Goal: Information Seeking & Learning: Check status

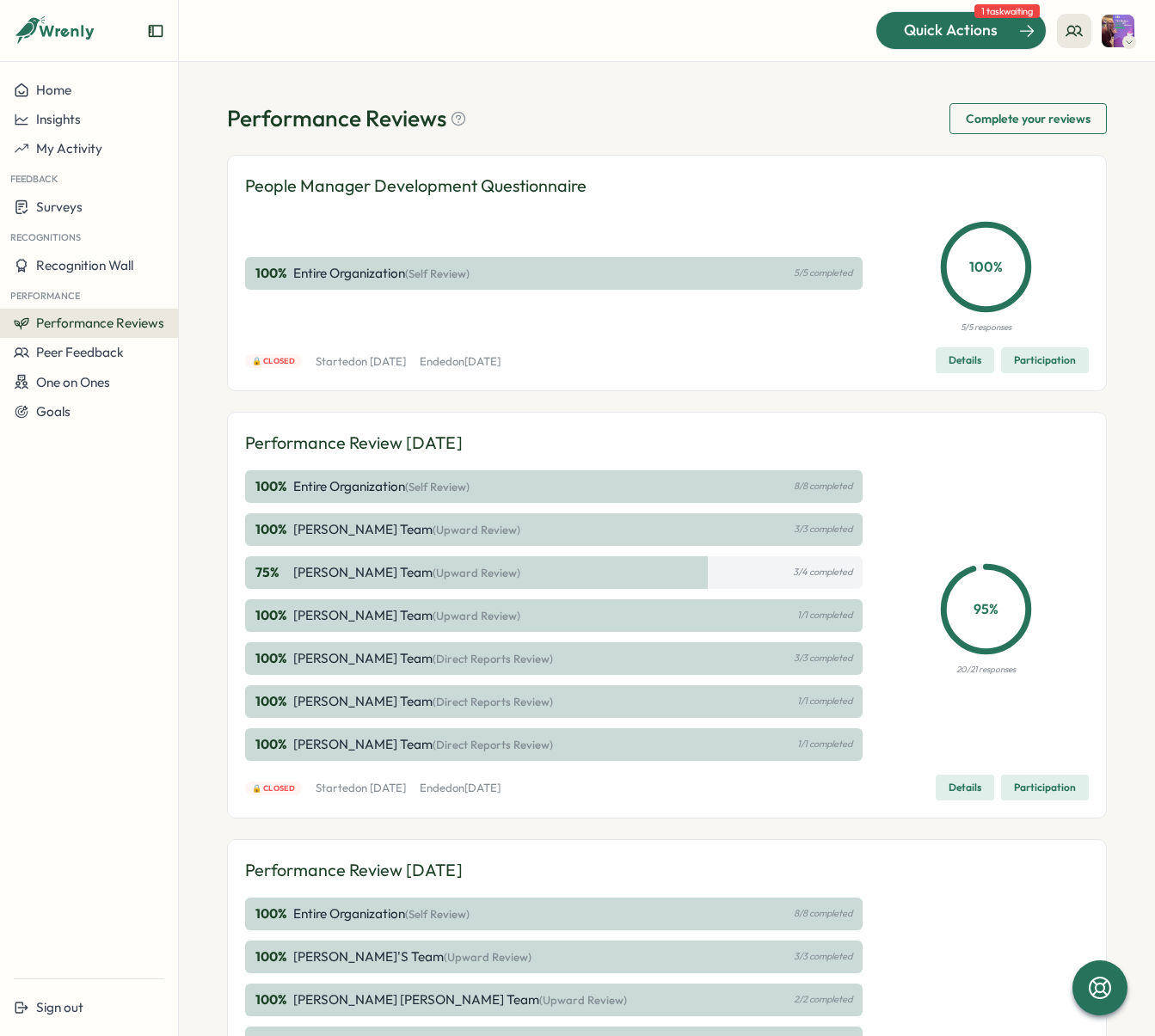
click at [994, 40] on span "Quick Actions" at bounding box center [950, 29] width 94 height 22
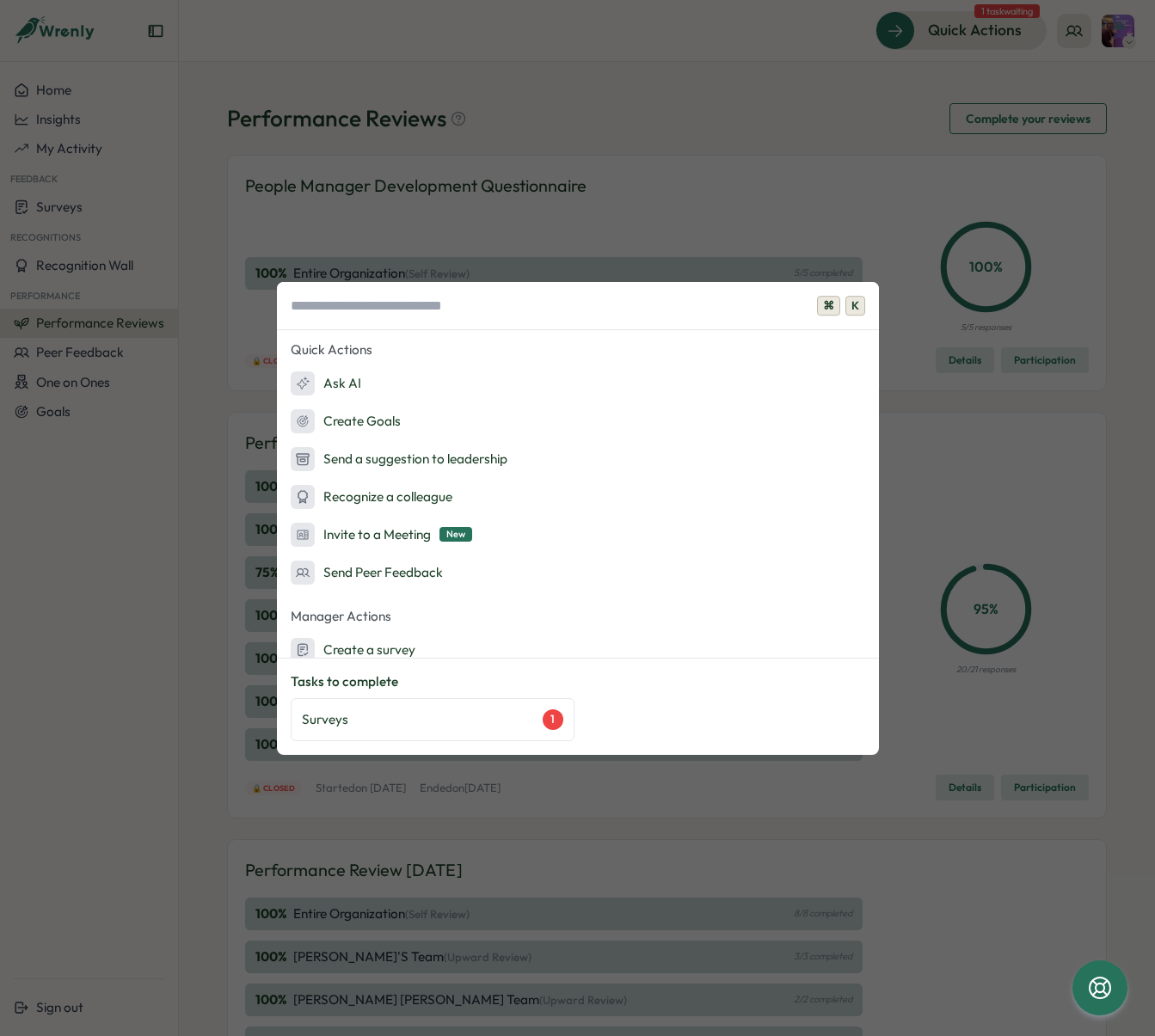
click at [568, 142] on div "⌘ K Quick Actions Ask AI Create Goals Send a suggestion to leadership Recognize…" at bounding box center [578, 518] width 1155 height 1036
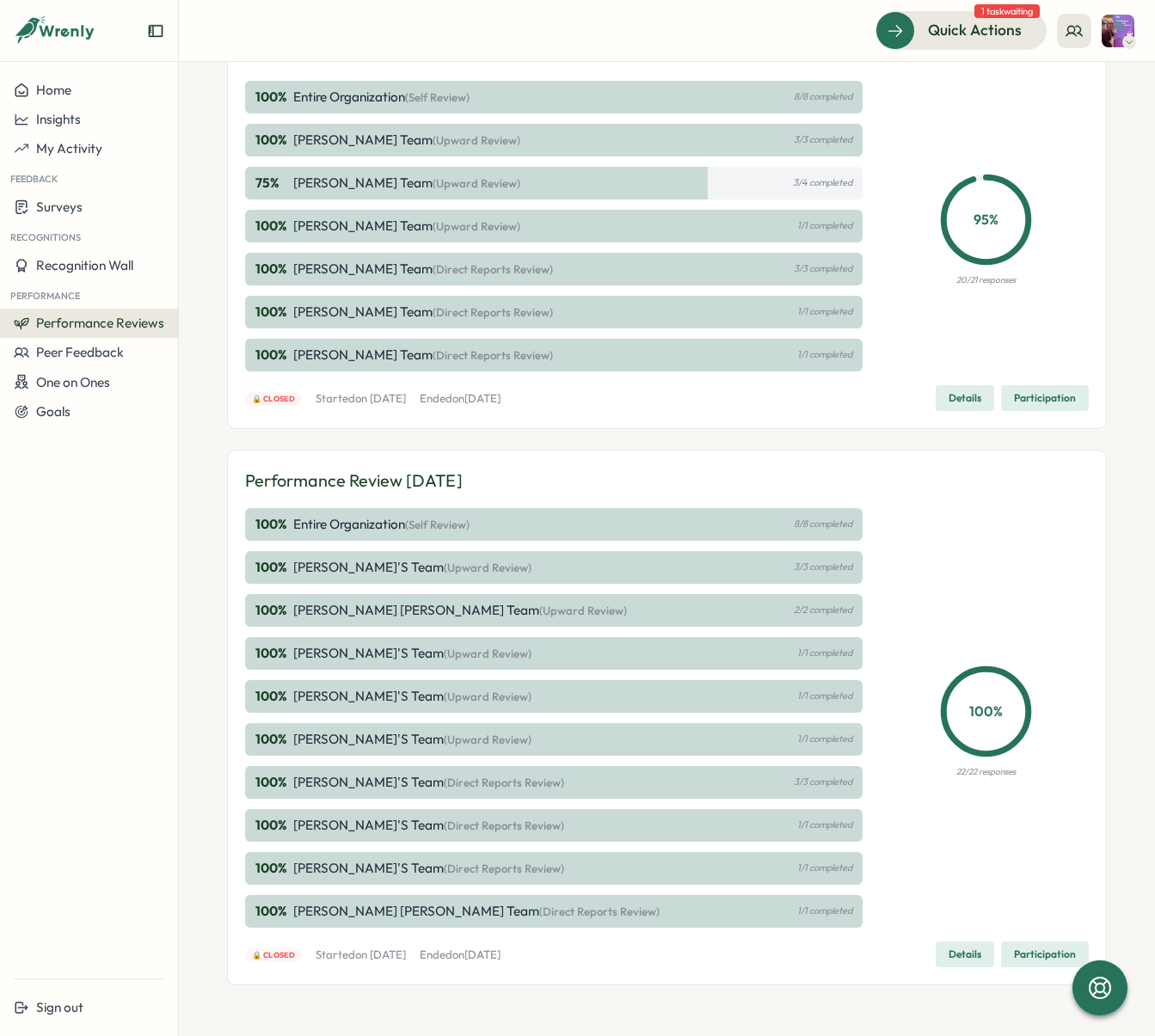
scroll to position [400, 0]
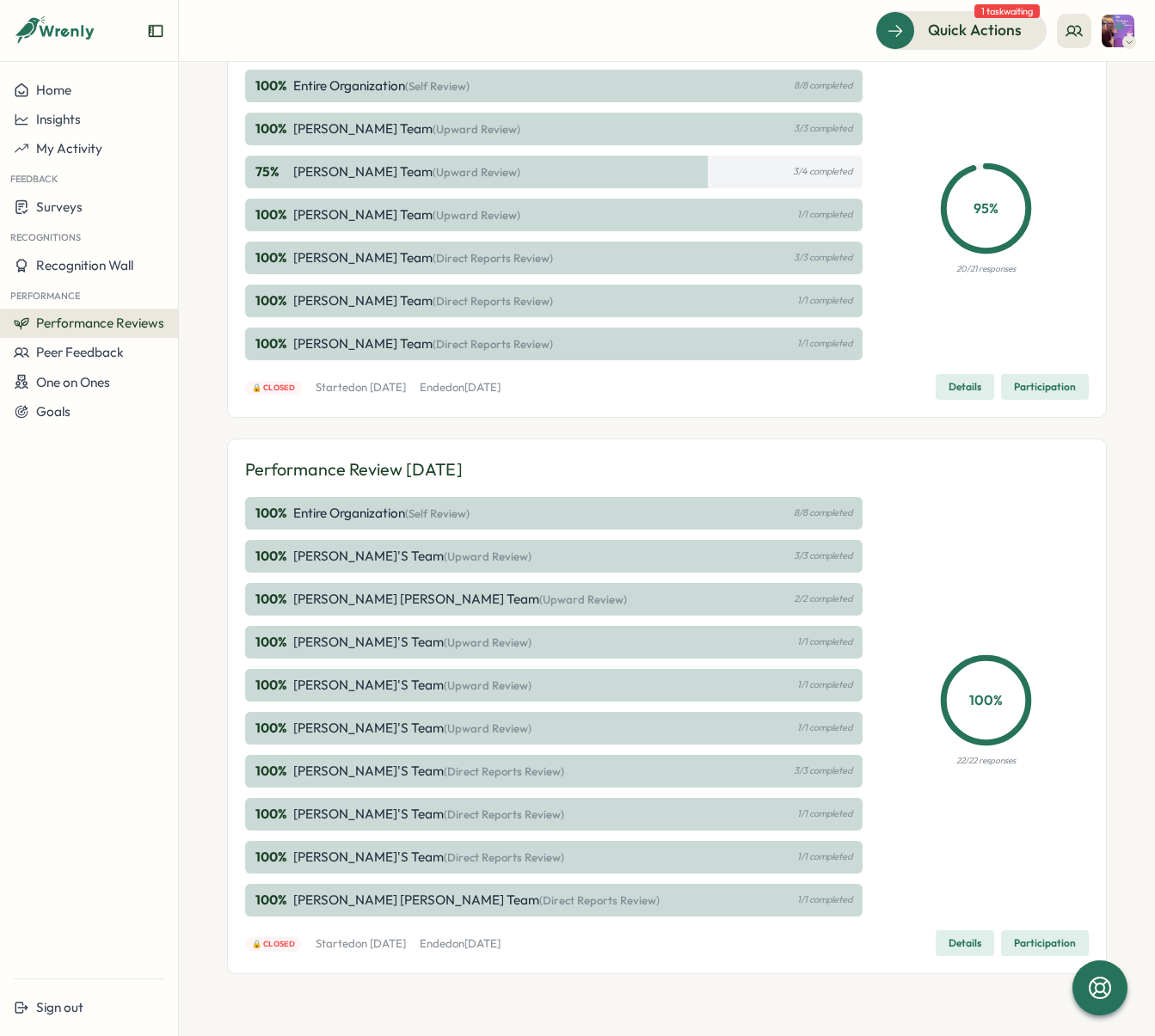
click at [952, 387] on span "Details" at bounding box center [965, 386] width 33 height 24
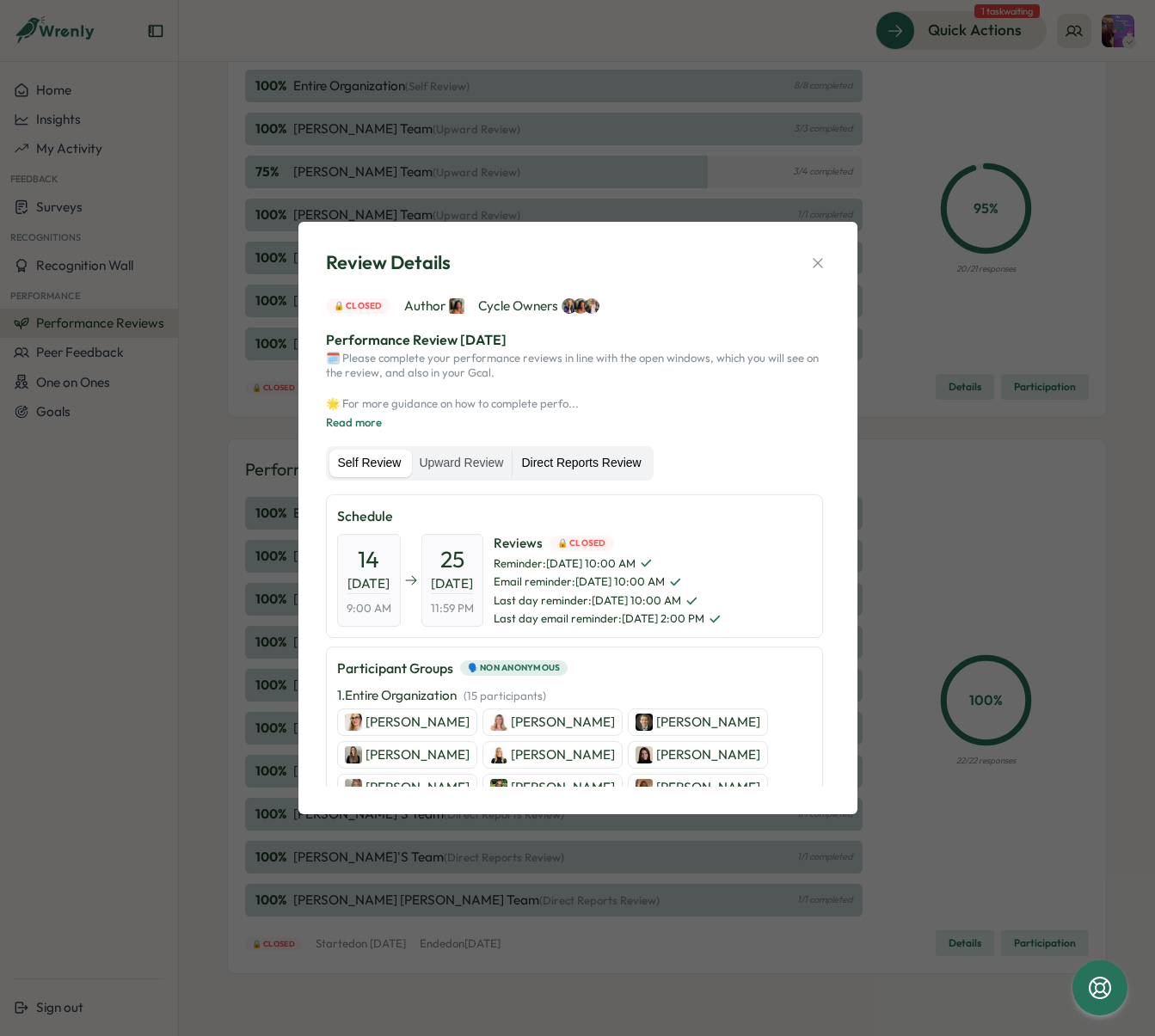
click at [575, 459] on label "Direct Reports Review" at bounding box center [580, 463] width 137 height 28
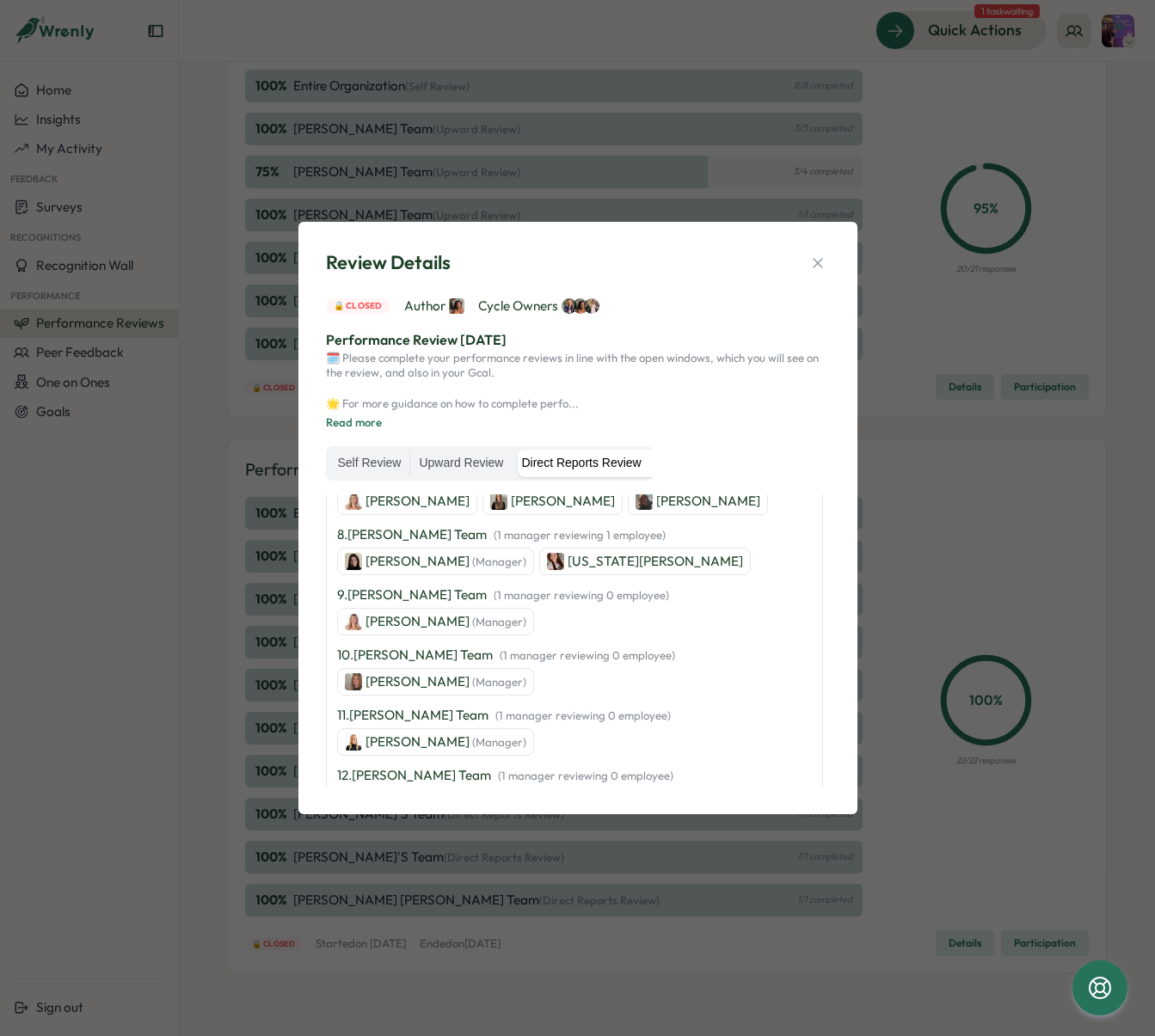
scroll to position [678, 0]
click at [825, 258] on icon "button" at bounding box center [817, 263] width 17 height 17
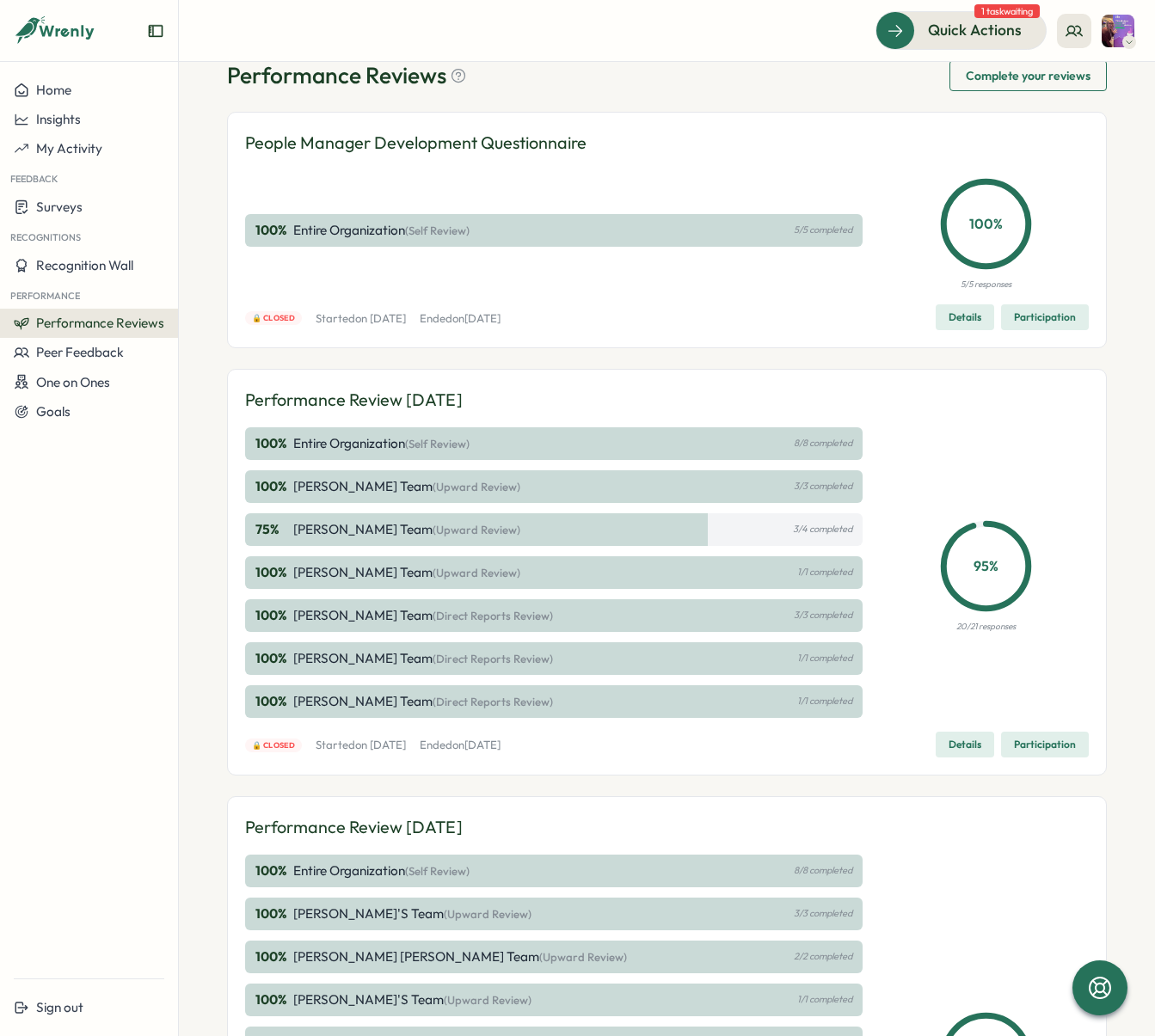
scroll to position [0, 0]
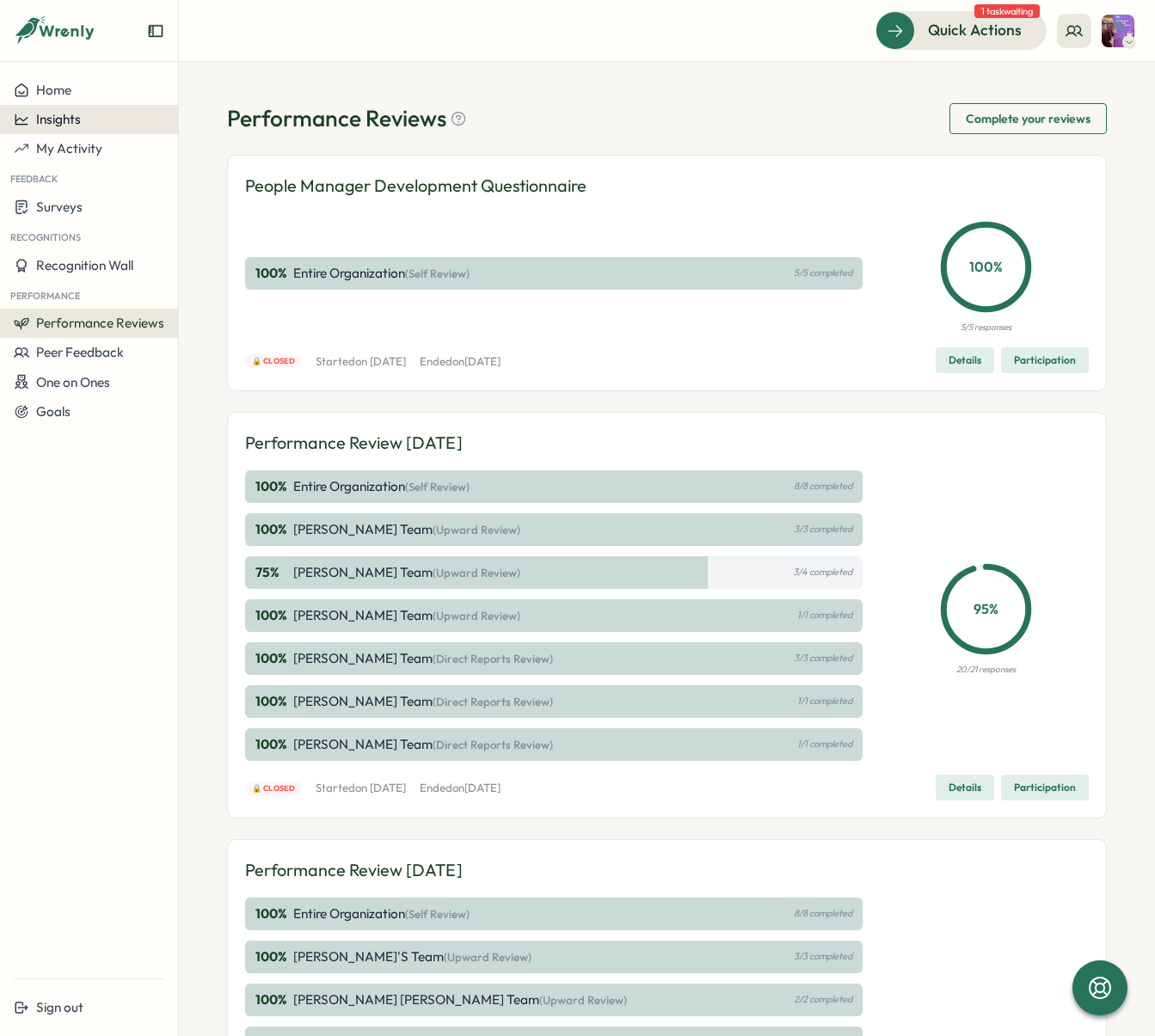
click at [84, 124] on div "Insights" at bounding box center [89, 119] width 150 height 15
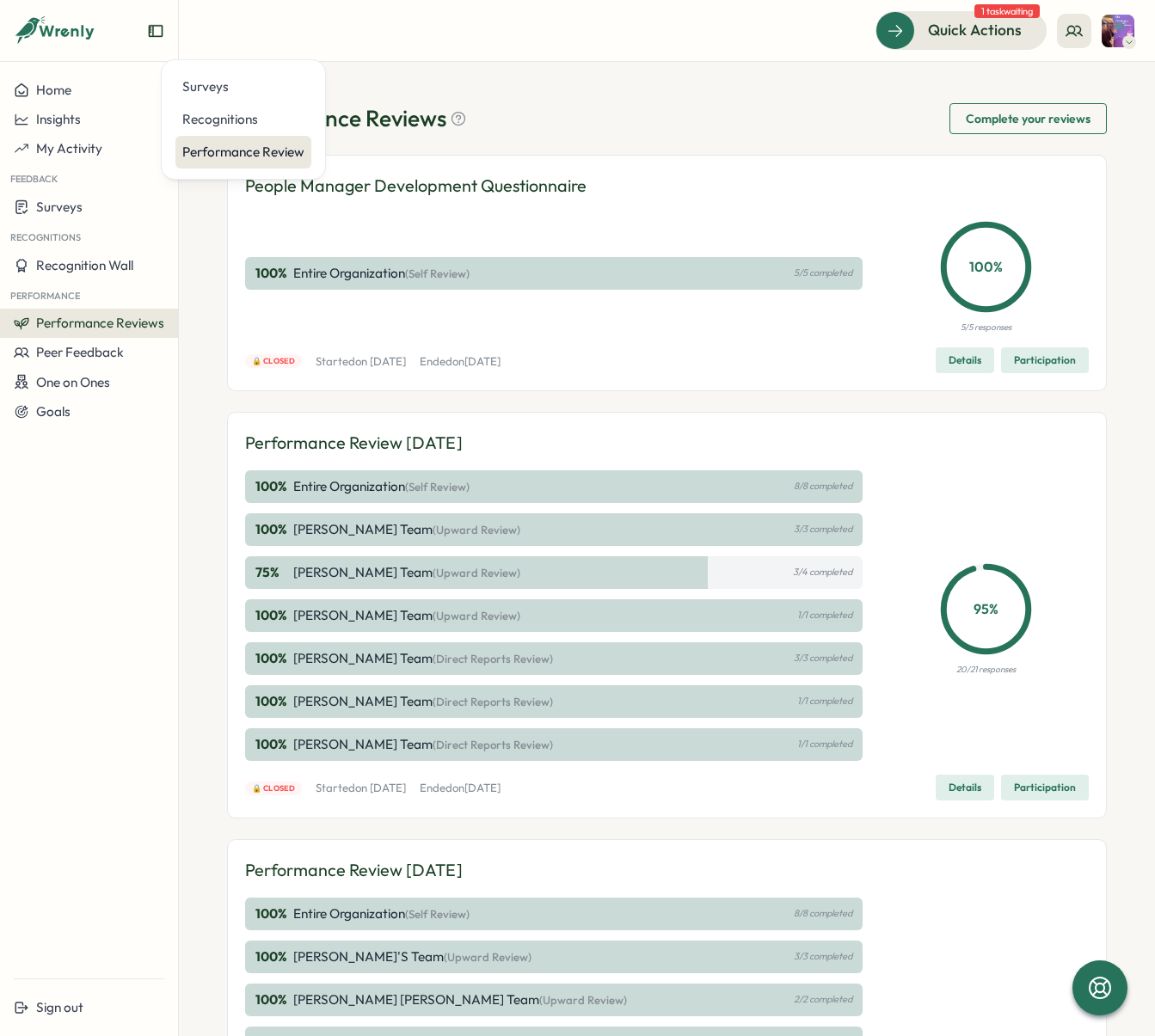
click at [244, 161] on div "Performance Review" at bounding box center [243, 152] width 122 height 19
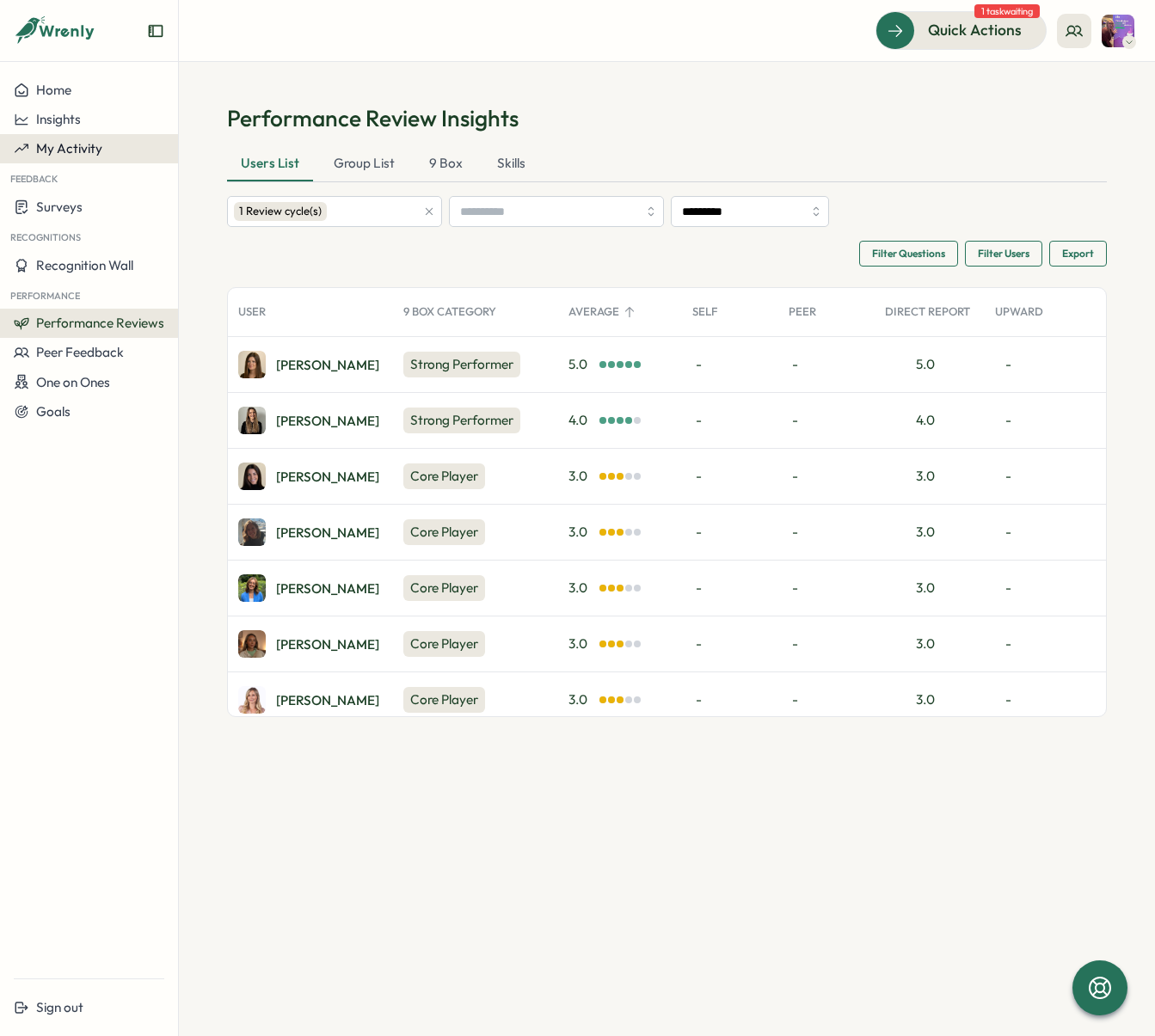
click at [88, 150] on span "My Activity" at bounding box center [69, 148] width 66 height 16
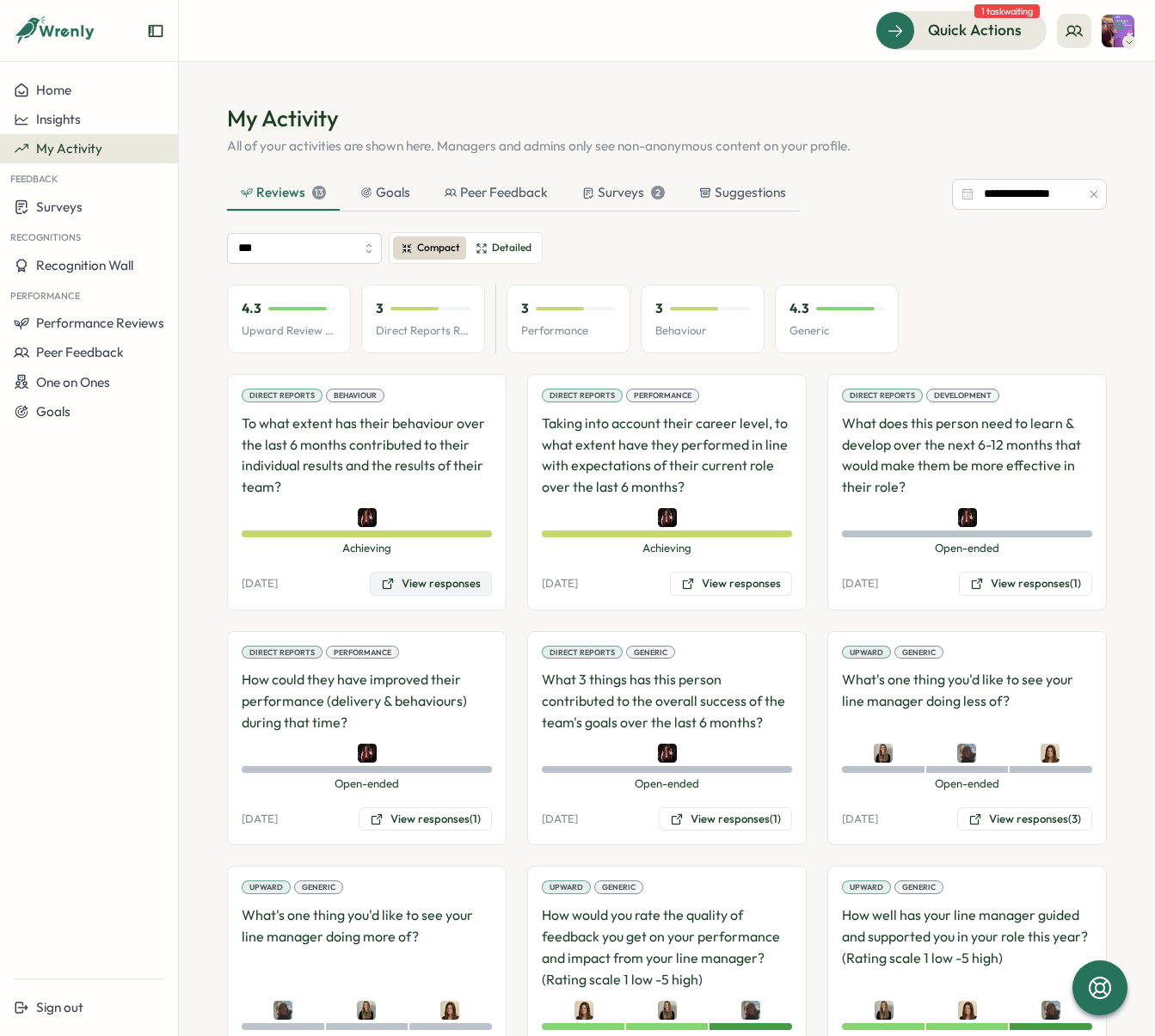
click at [464, 586] on button "View responses" at bounding box center [431, 584] width 122 height 24
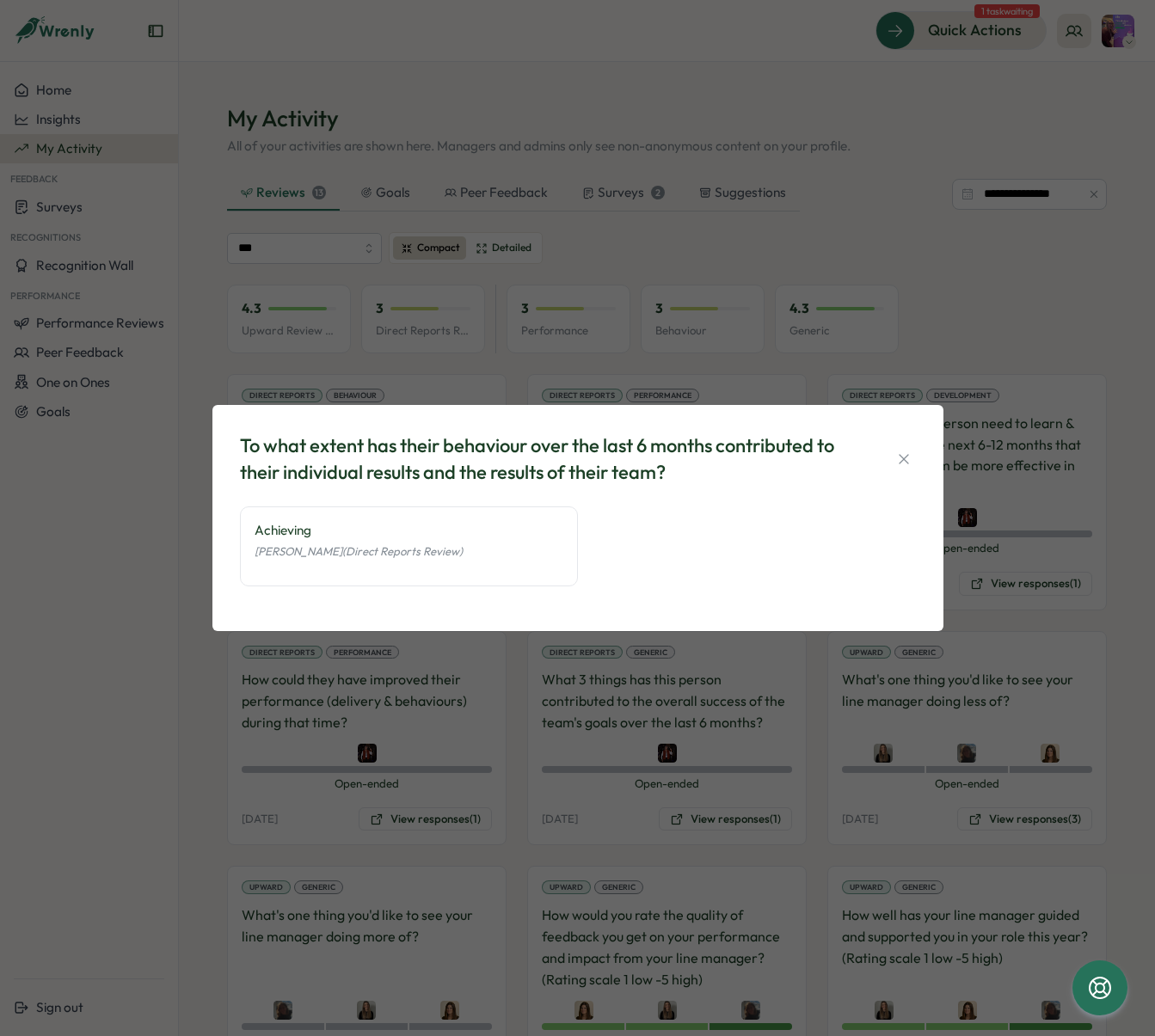
click at [899, 461] on icon "button" at bounding box center [903, 459] width 10 height 10
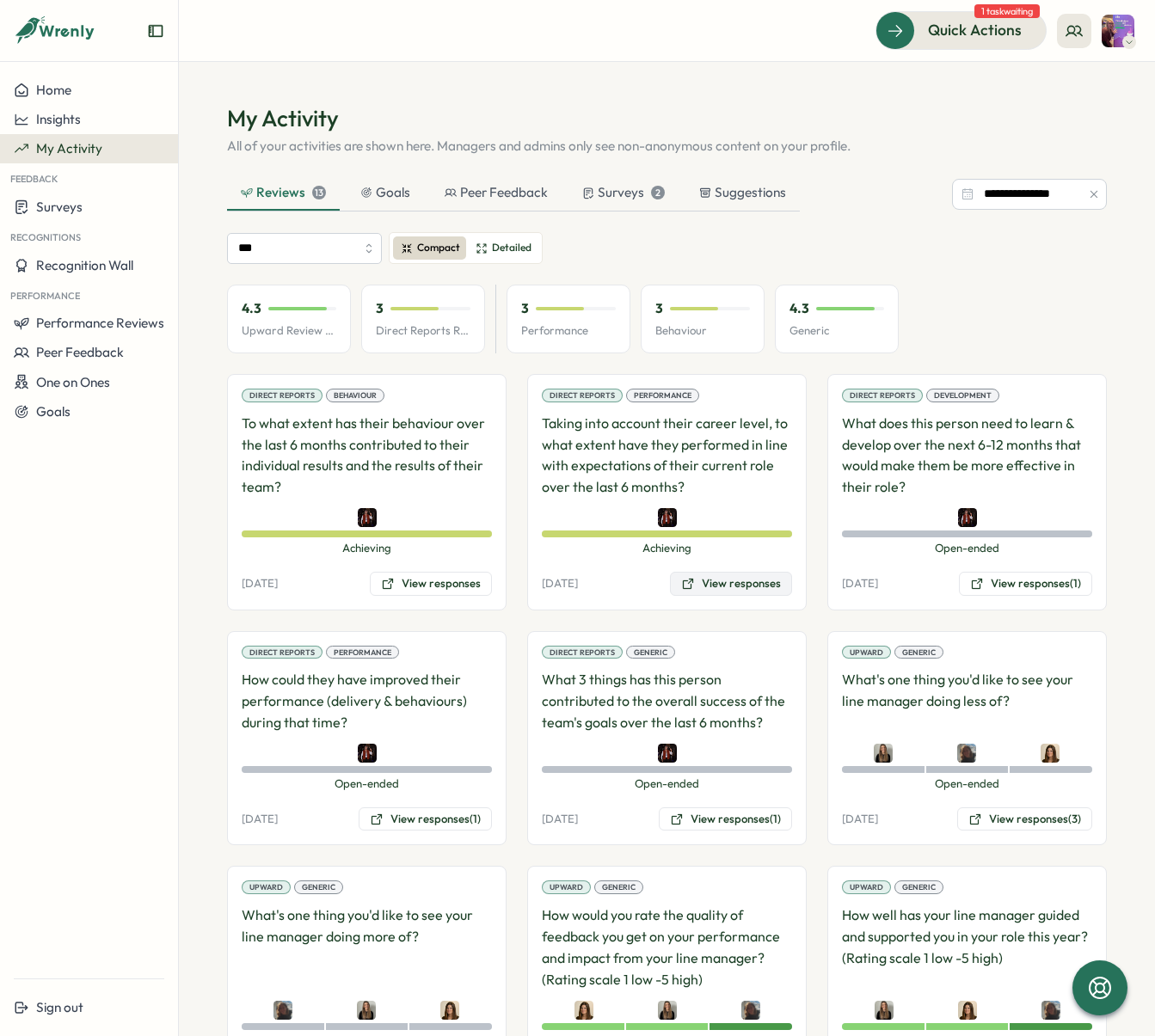
click at [709, 584] on button "View responses" at bounding box center [730, 584] width 122 height 24
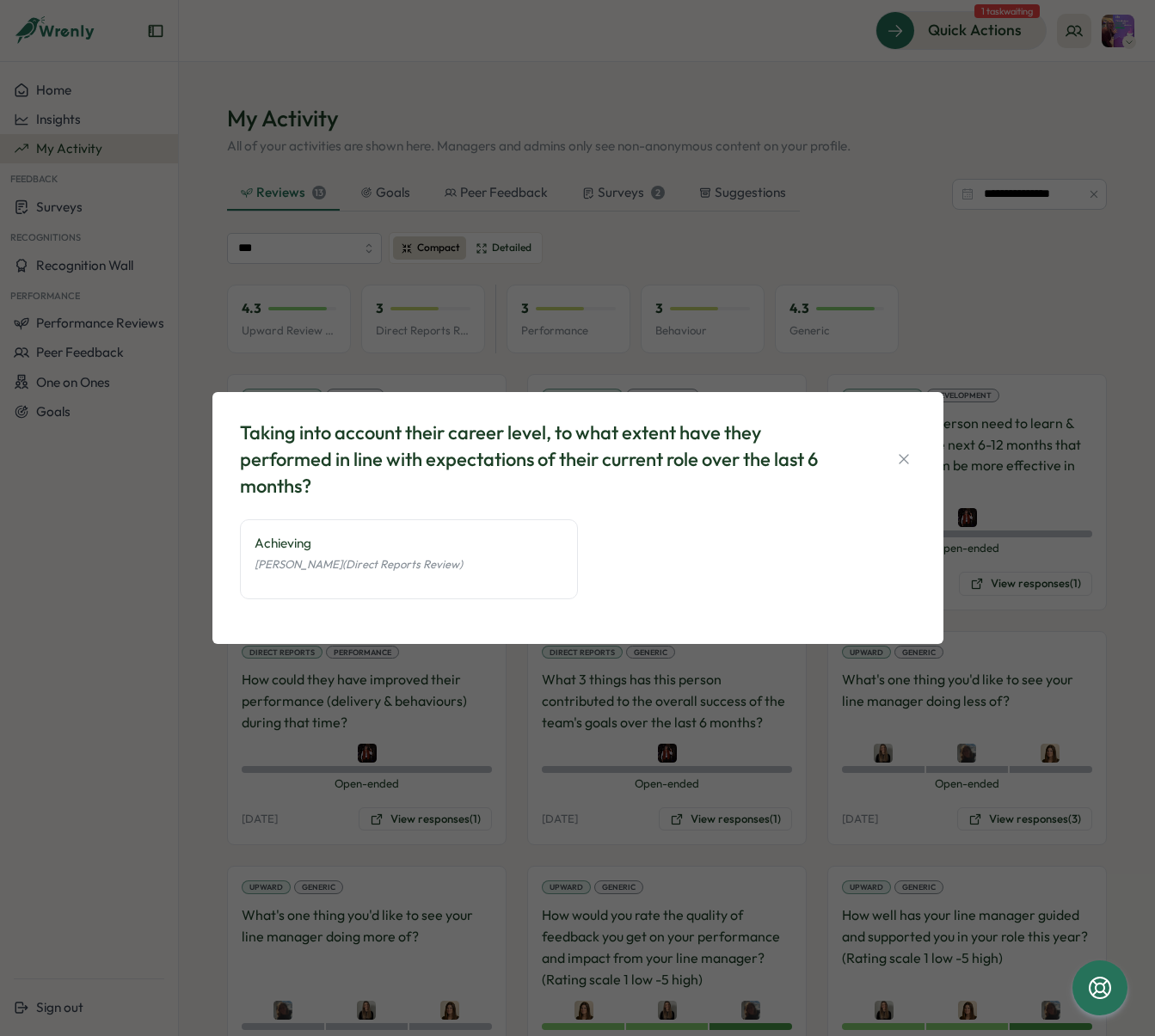
drag, startPoint x: 898, startPoint y: 465, endPoint x: 1055, endPoint y: 552, distance: 179.5
click at [898, 465] on icon "button" at bounding box center [903, 459] width 17 height 17
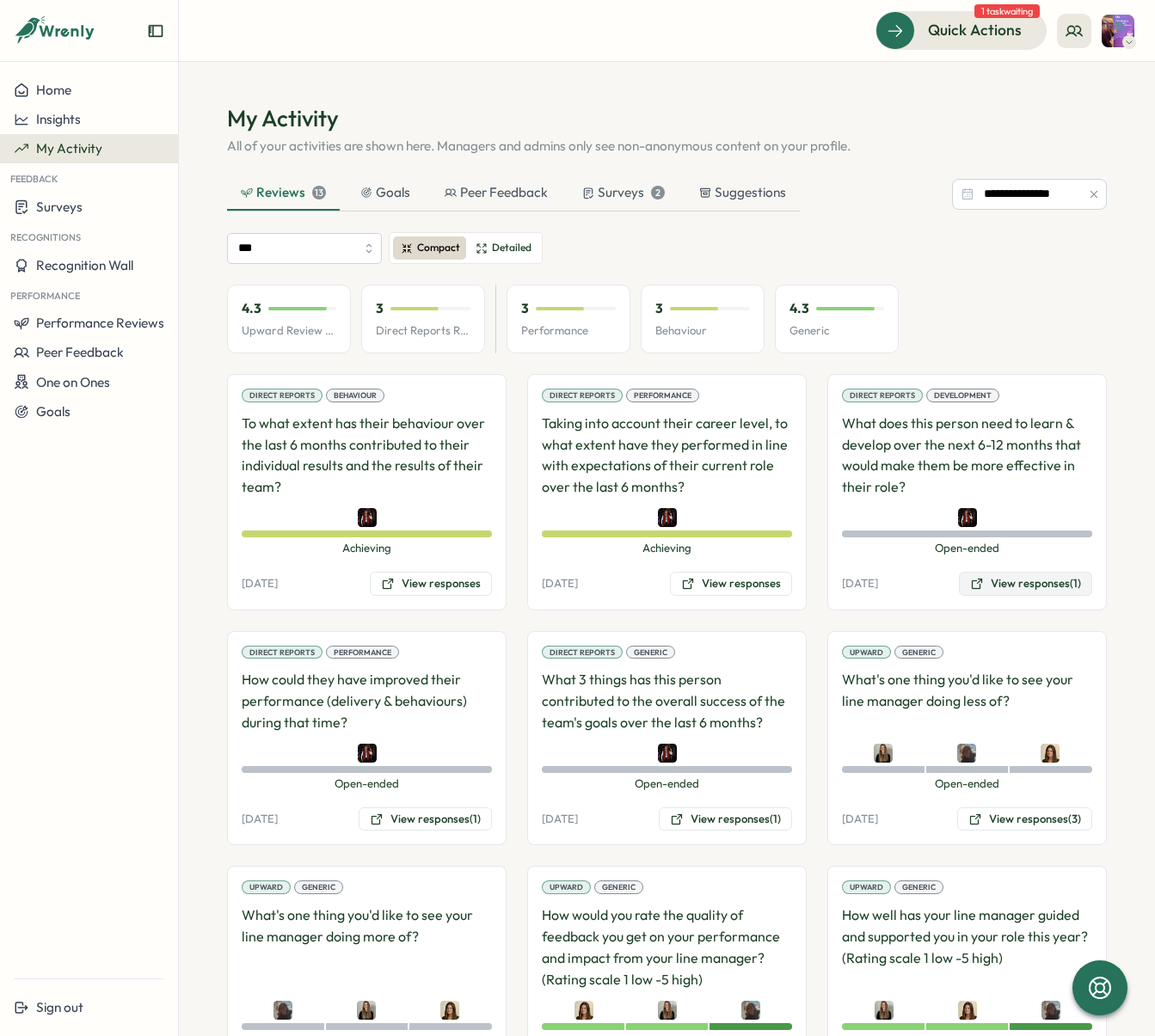
click at [1042, 586] on button "View responses (1)" at bounding box center [1025, 584] width 133 height 24
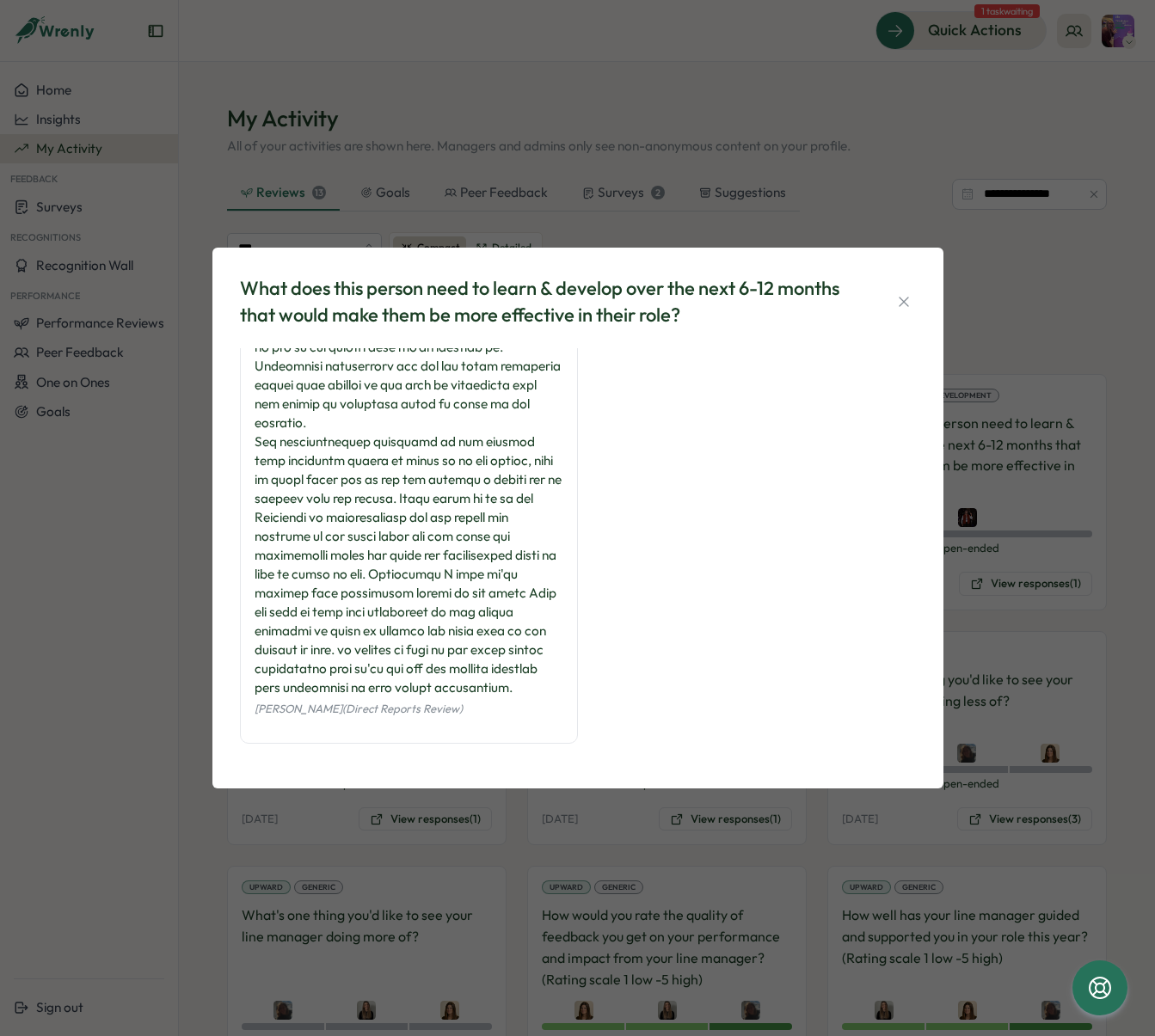
scroll to position [119, 0]
click at [903, 295] on icon "button" at bounding box center [903, 301] width 17 height 17
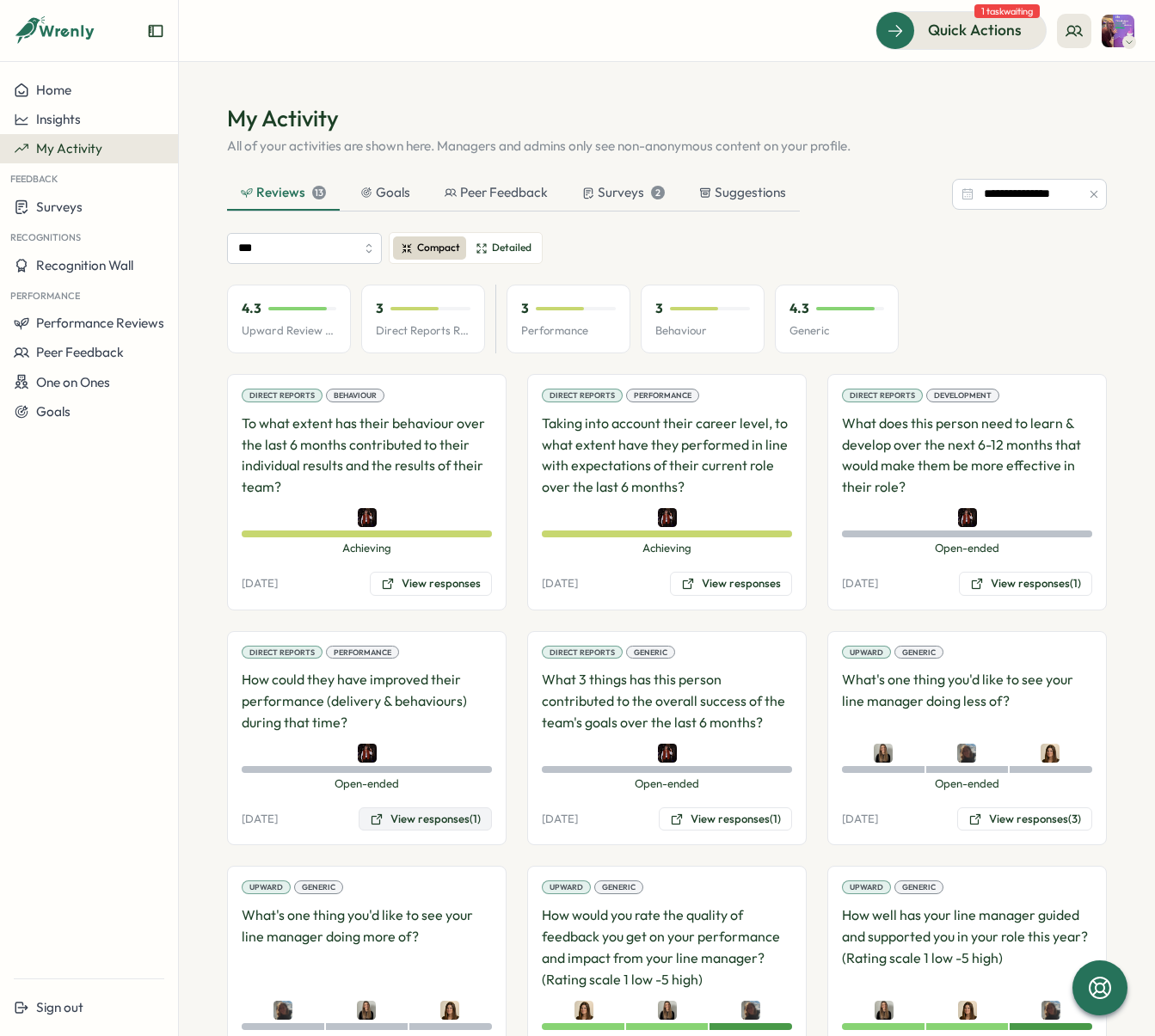
click at [433, 820] on button "View responses (1)" at bounding box center [425, 819] width 133 height 24
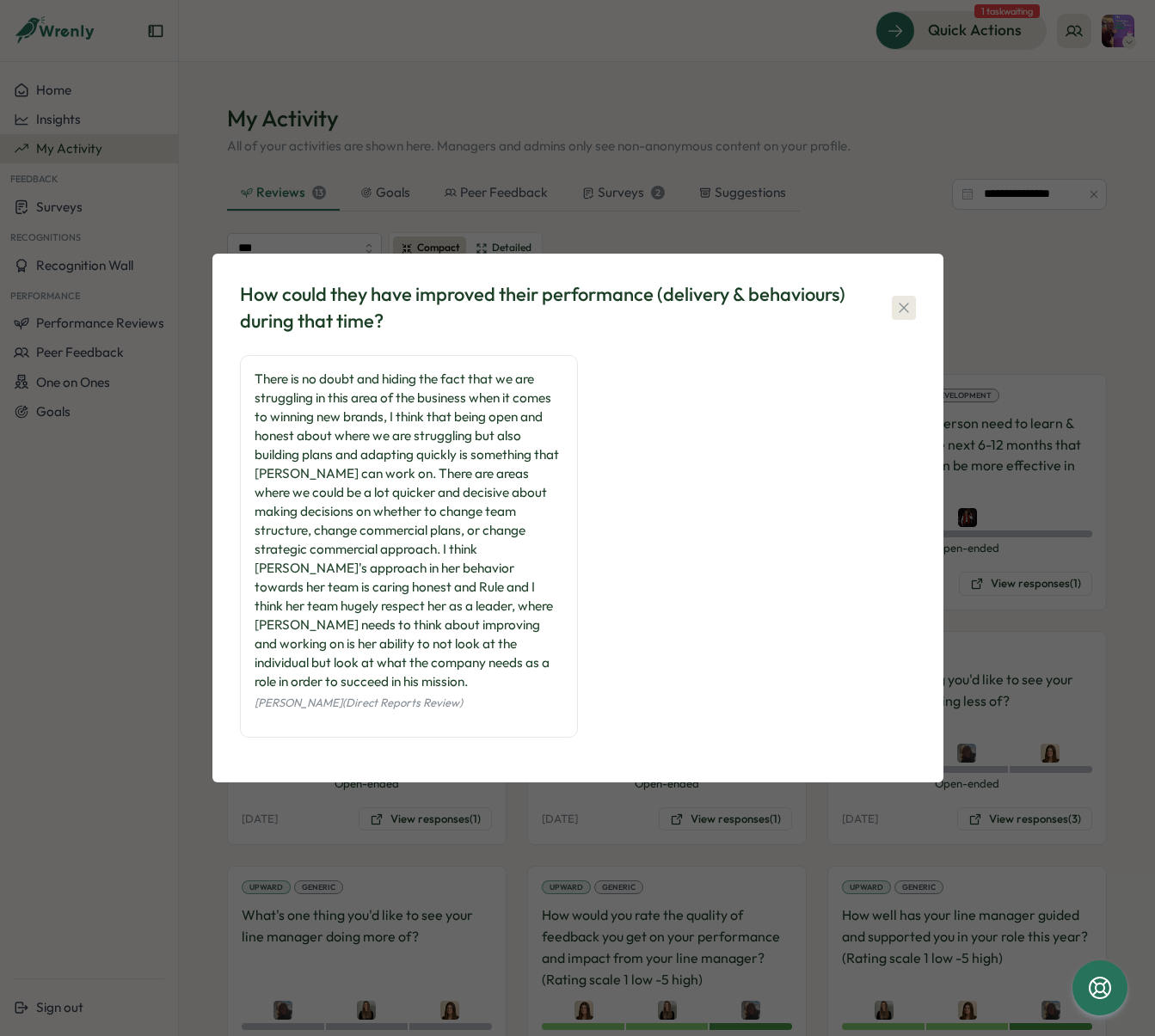
click at [904, 316] on icon "button" at bounding box center [903, 307] width 17 height 17
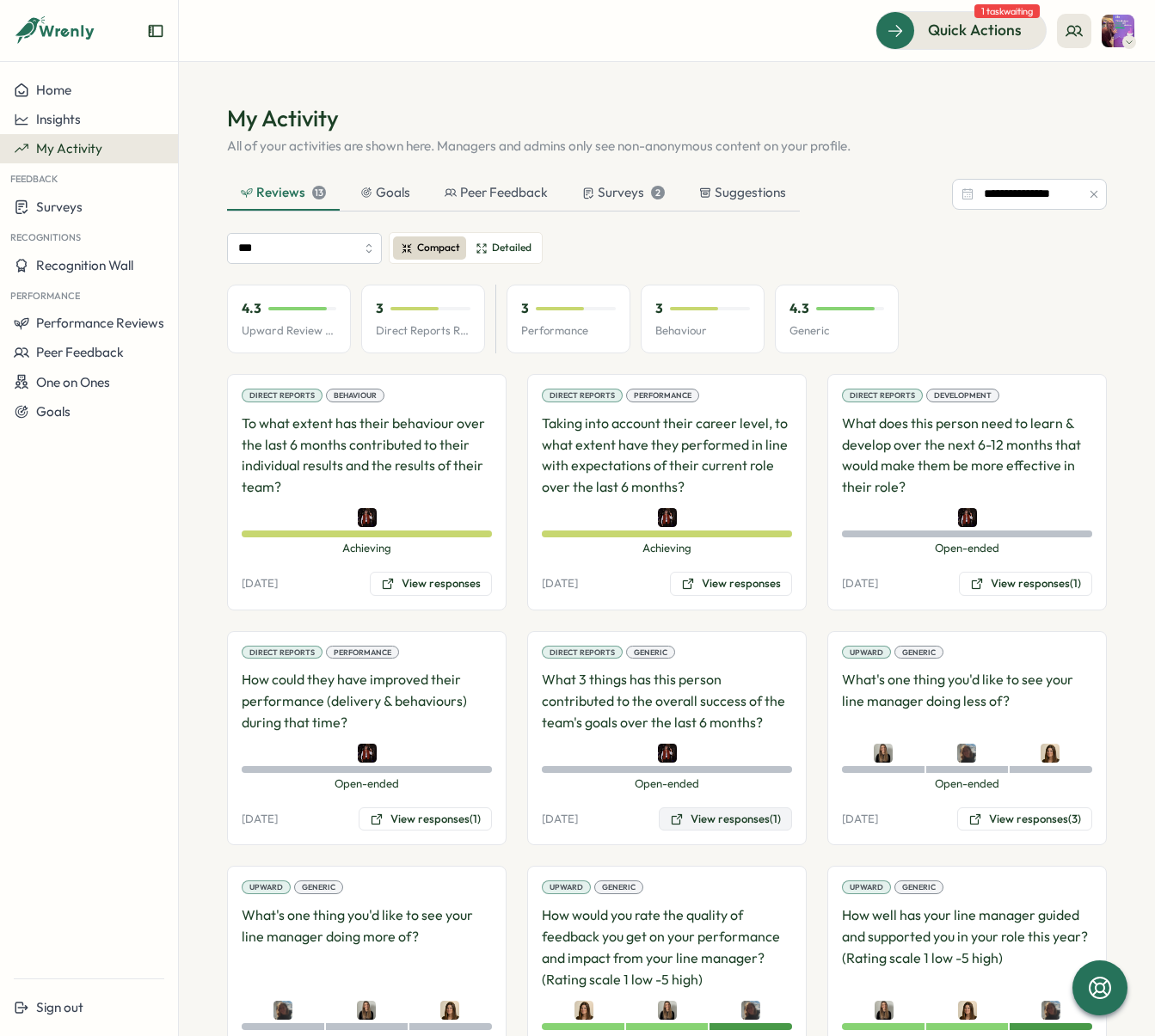
click at [738, 819] on button "View responses (1)" at bounding box center [725, 819] width 133 height 24
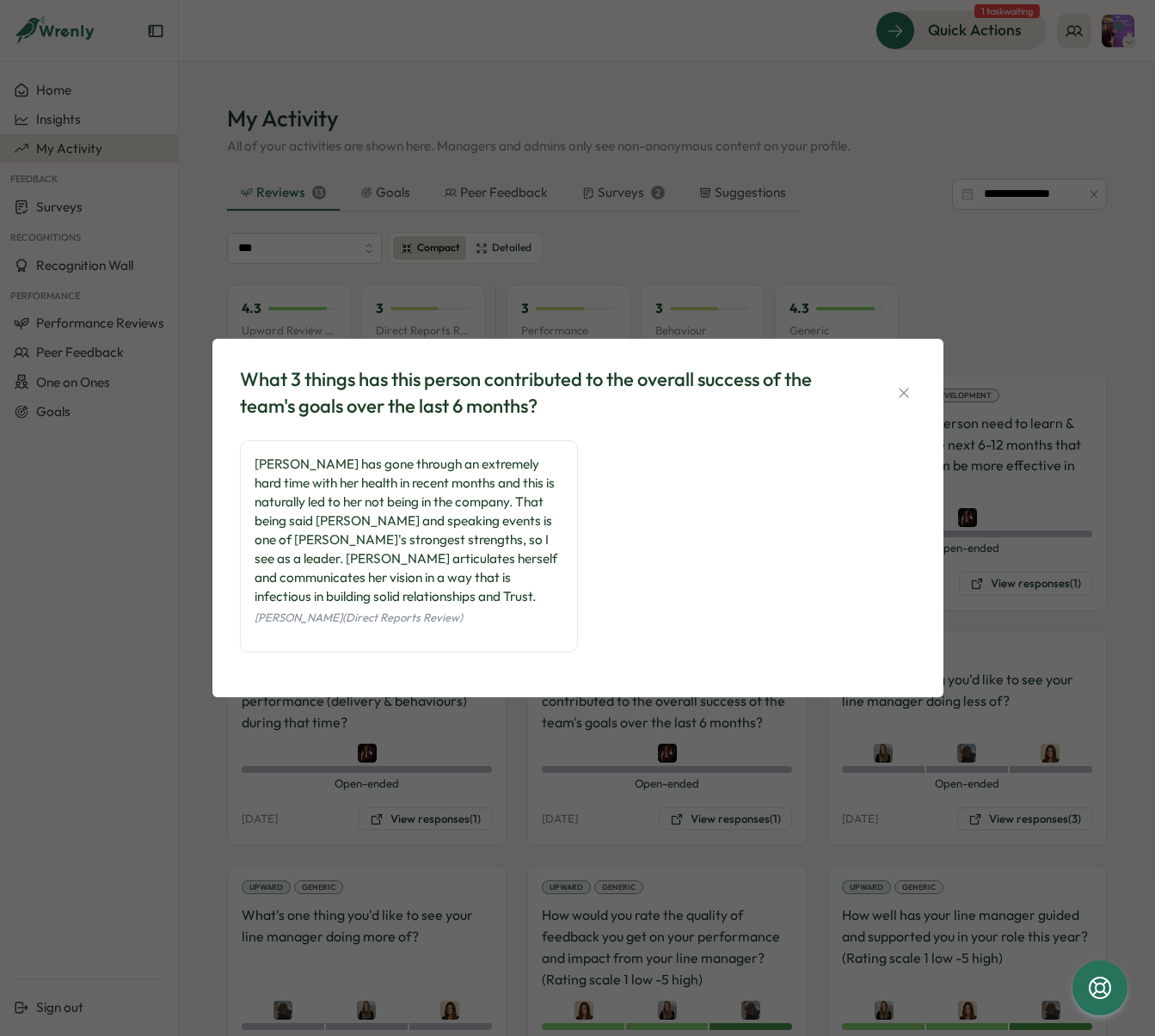
click at [886, 399] on div "What 3 things has this person contributed to the overall success of the team's …" at bounding box center [578, 393] width 676 height 54
click at [898, 393] on icon "button" at bounding box center [903, 392] width 17 height 17
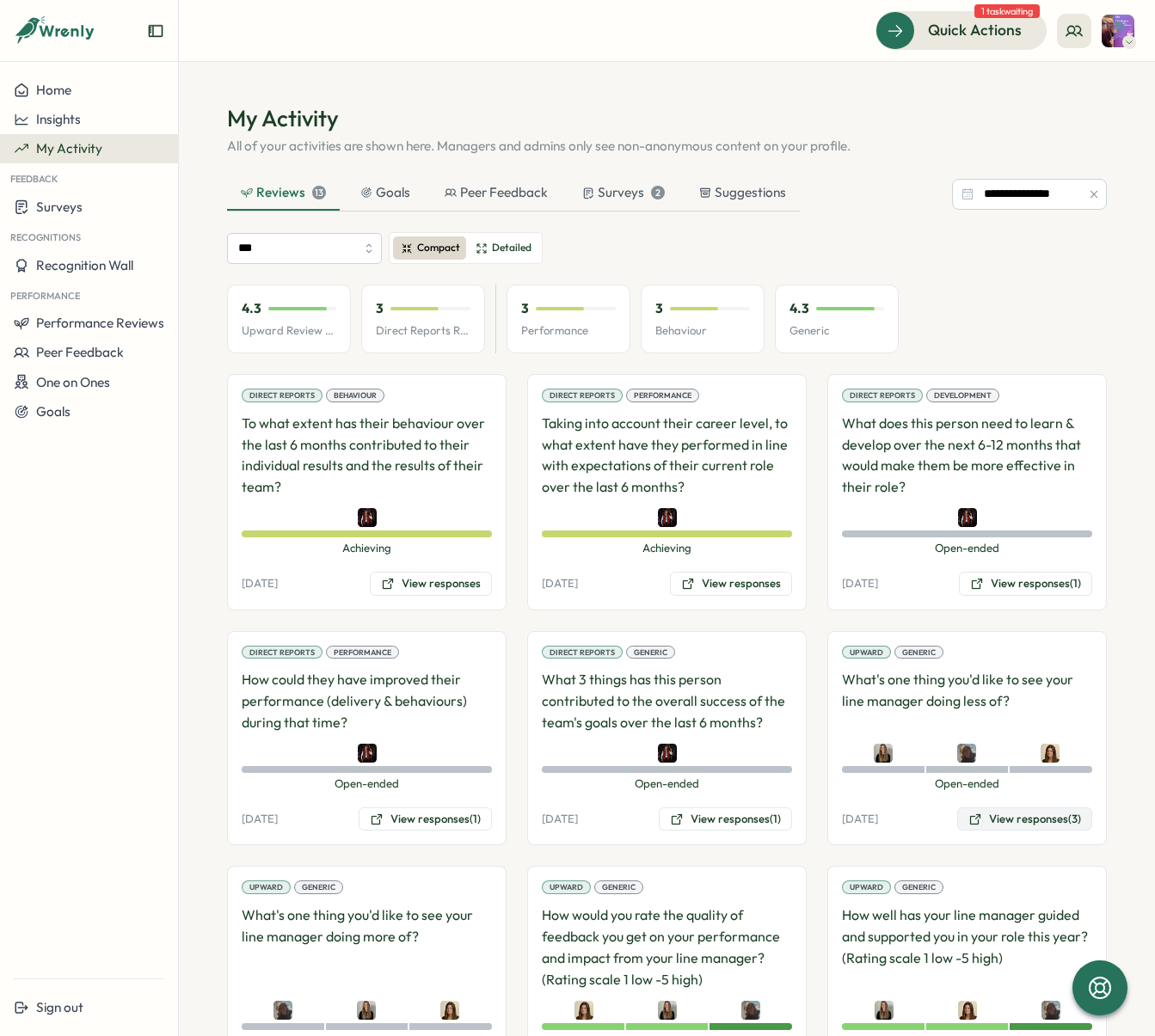
click at [1013, 816] on button "View responses (3)" at bounding box center [1024, 819] width 135 height 24
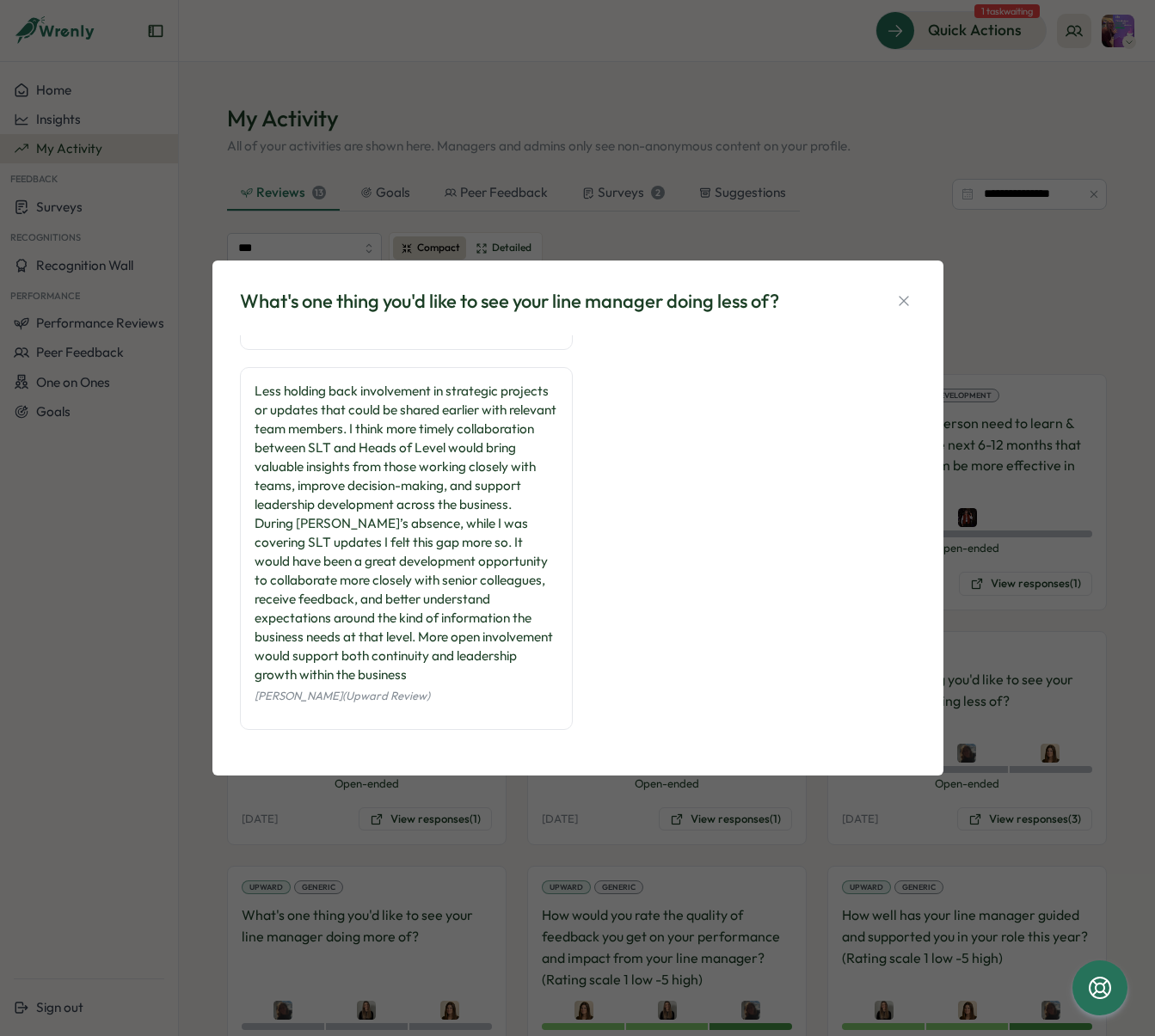
scroll to position [235, 0]
click at [905, 300] on icon "button" at bounding box center [903, 300] width 17 height 17
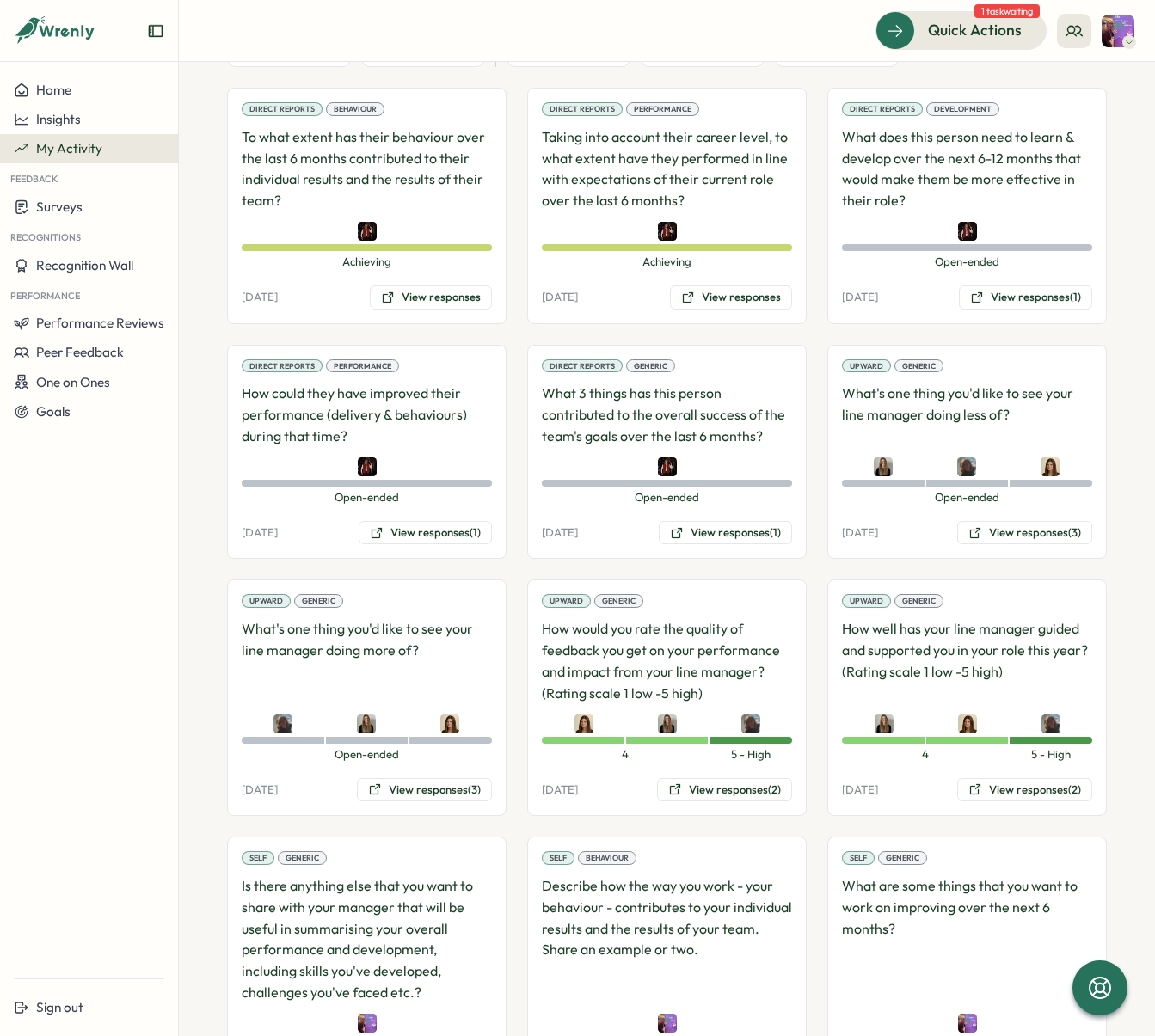
scroll to position [313, 0]
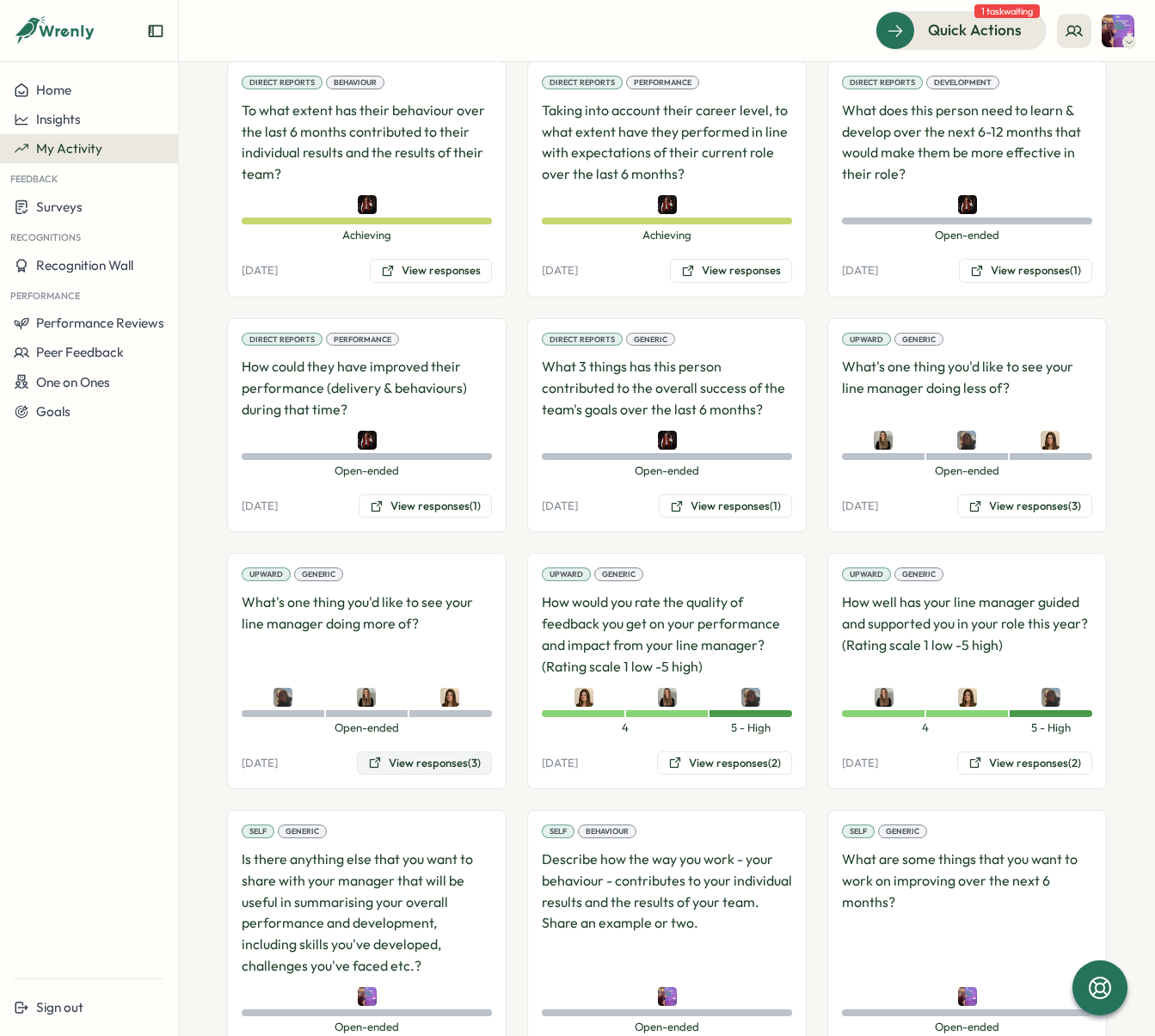
click at [427, 761] on button "View responses (3)" at bounding box center [424, 763] width 135 height 24
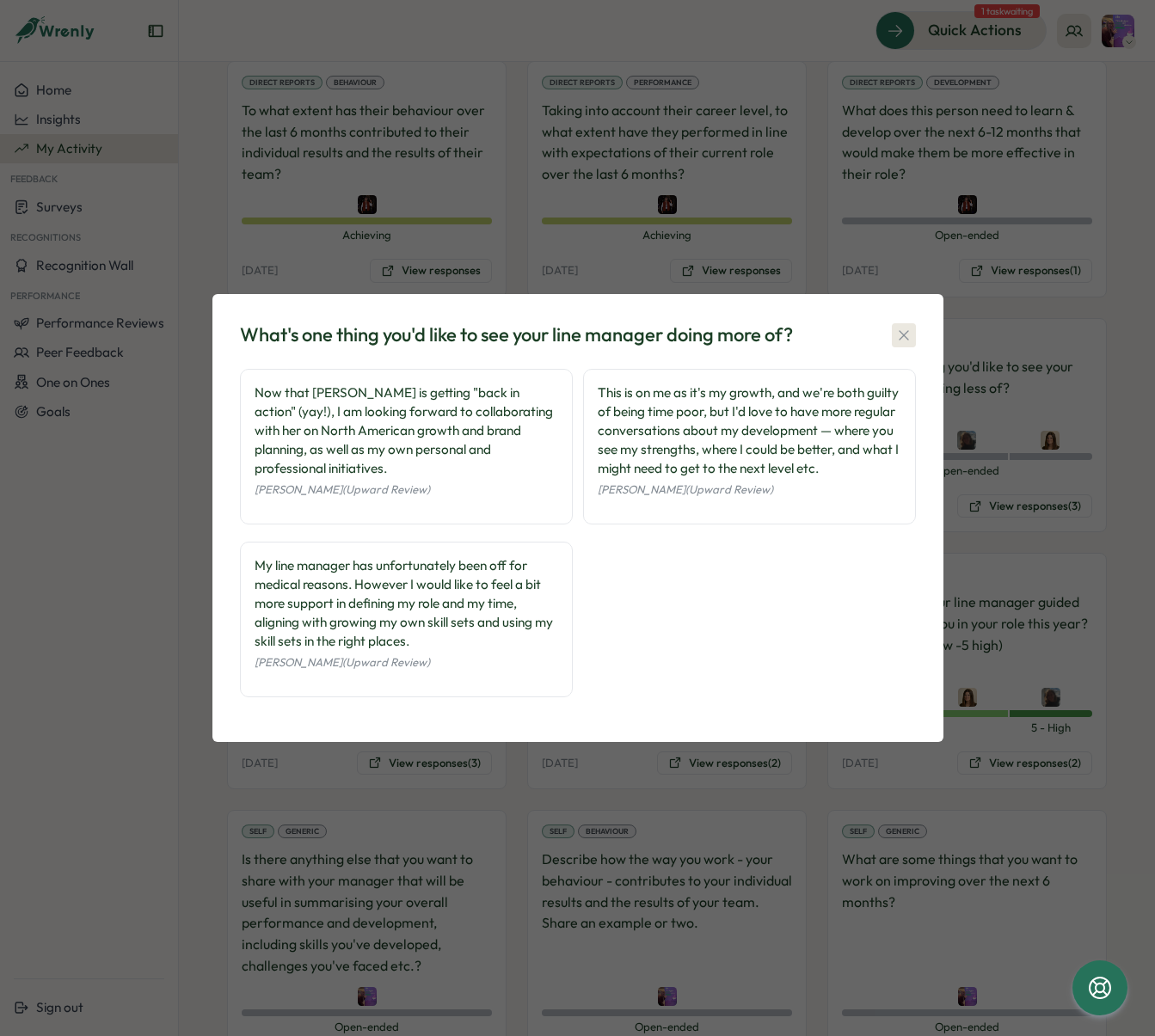
click at [903, 341] on icon "button" at bounding box center [903, 335] width 17 height 17
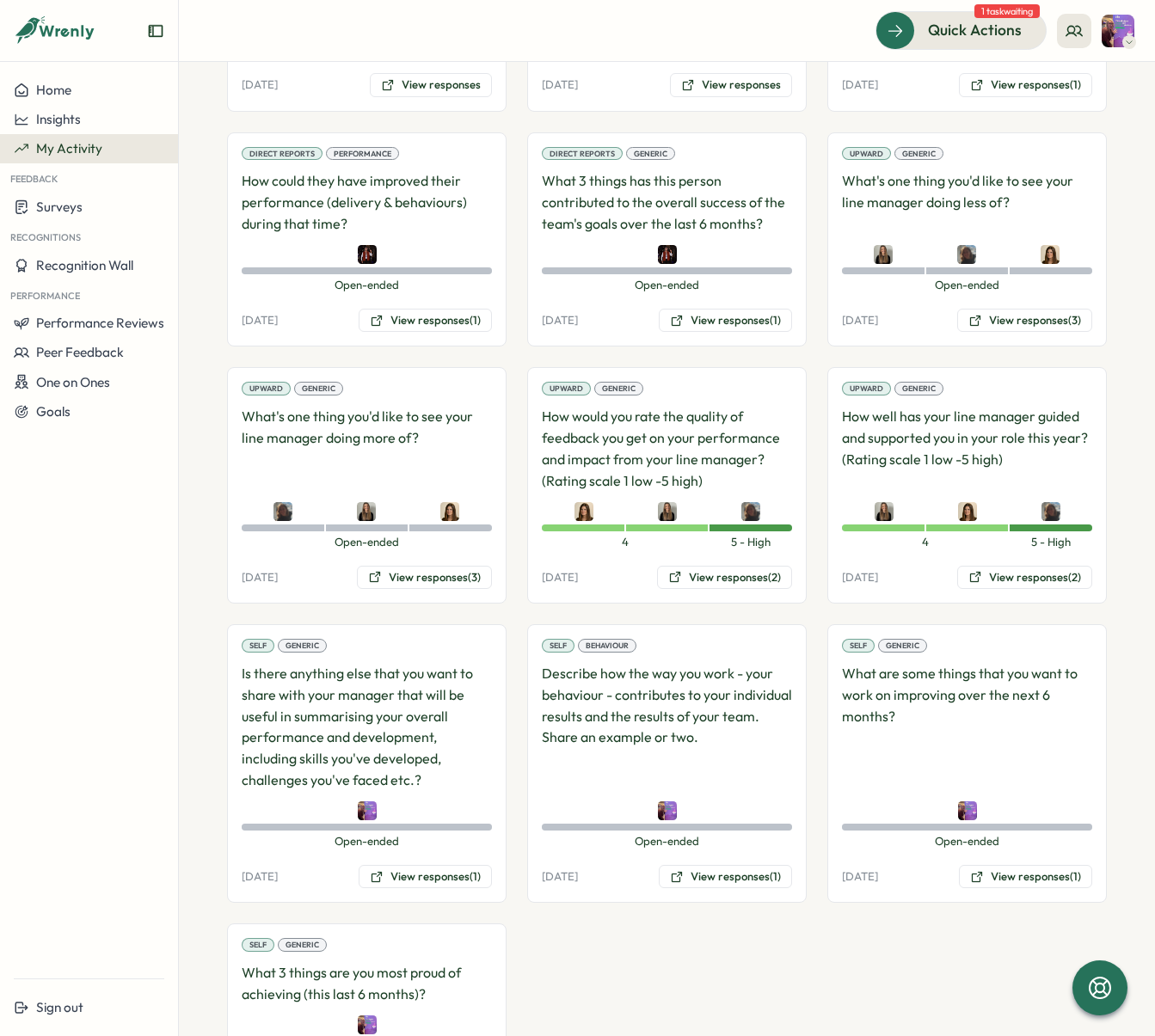
scroll to position [512, 0]
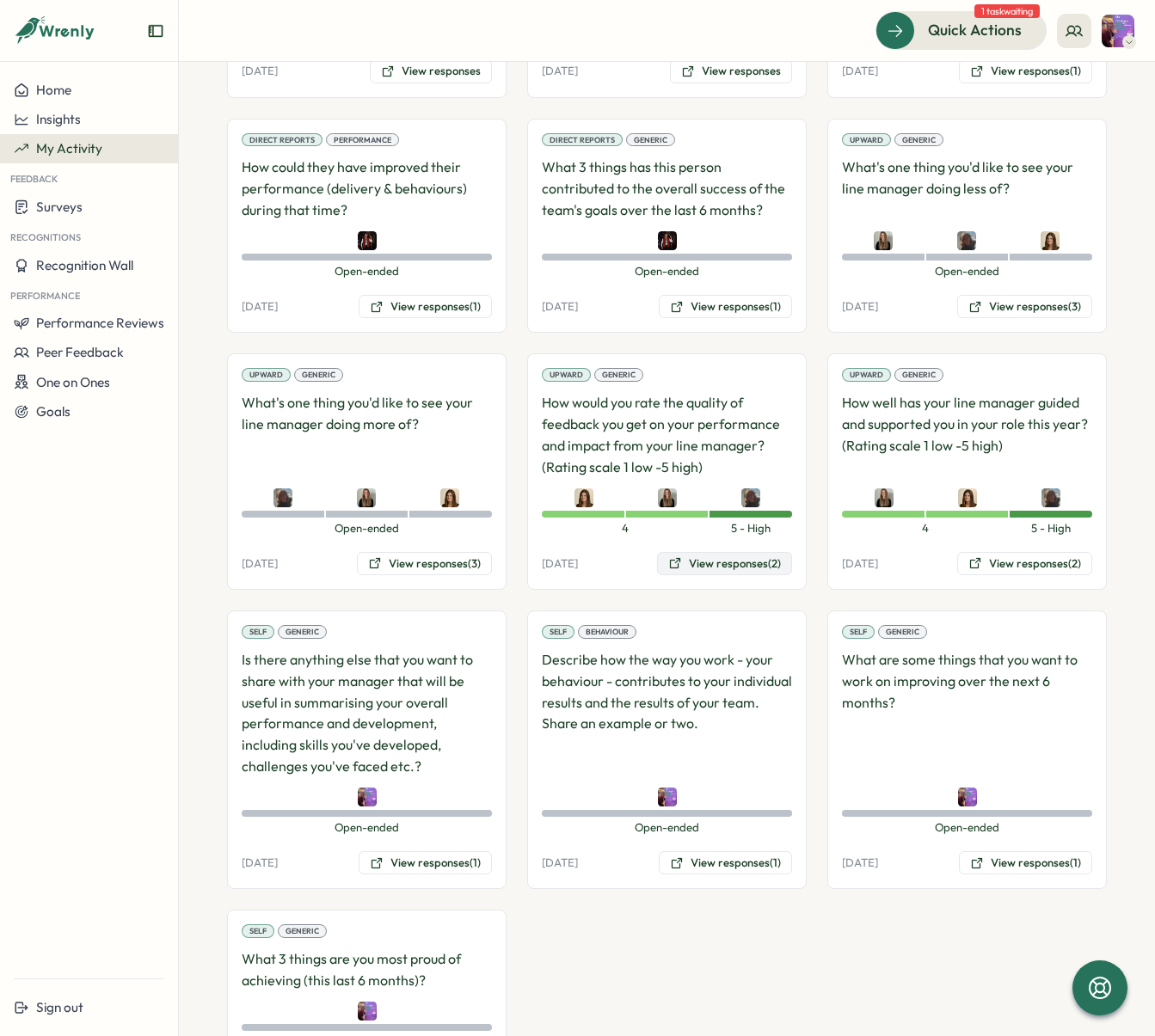
click at [705, 566] on button "View responses (2)" at bounding box center [724, 564] width 135 height 24
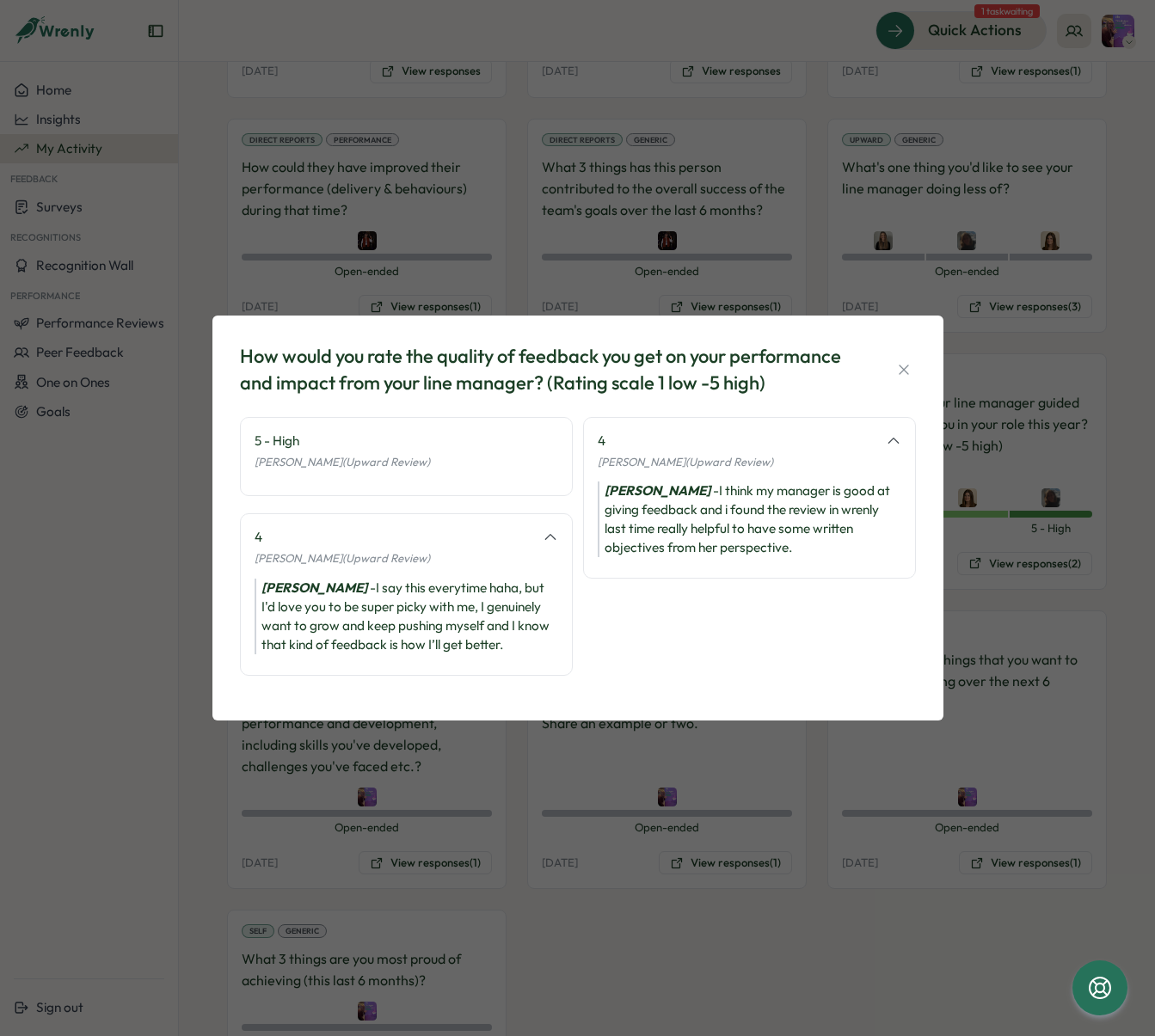
drag, startPoint x: 906, startPoint y: 368, endPoint x: 878, endPoint y: 381, distance: 30.9
click at [906, 368] on icon "button" at bounding box center [903, 369] width 17 height 17
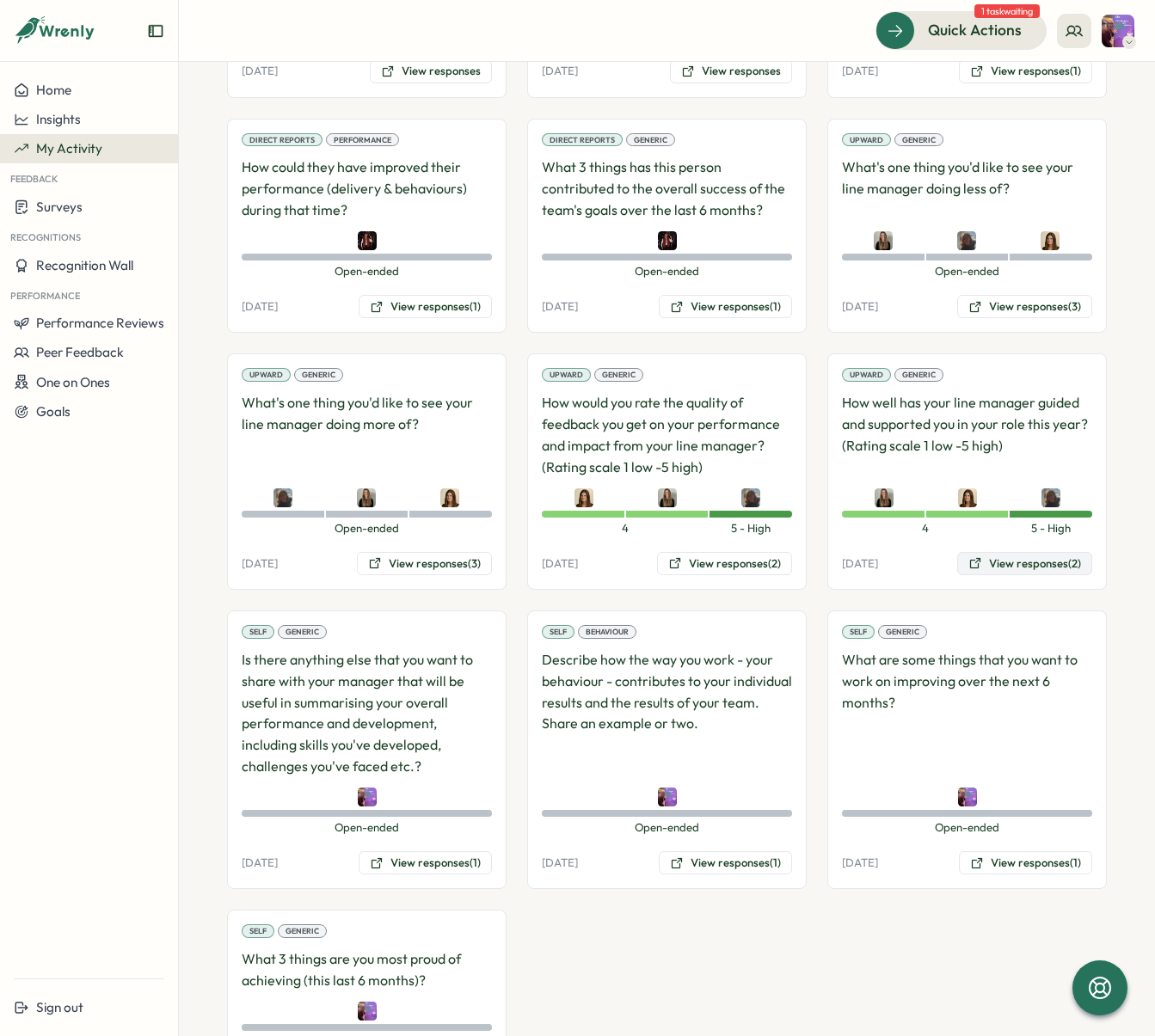
click at [1030, 560] on button "View responses (2)" at bounding box center [1024, 564] width 135 height 24
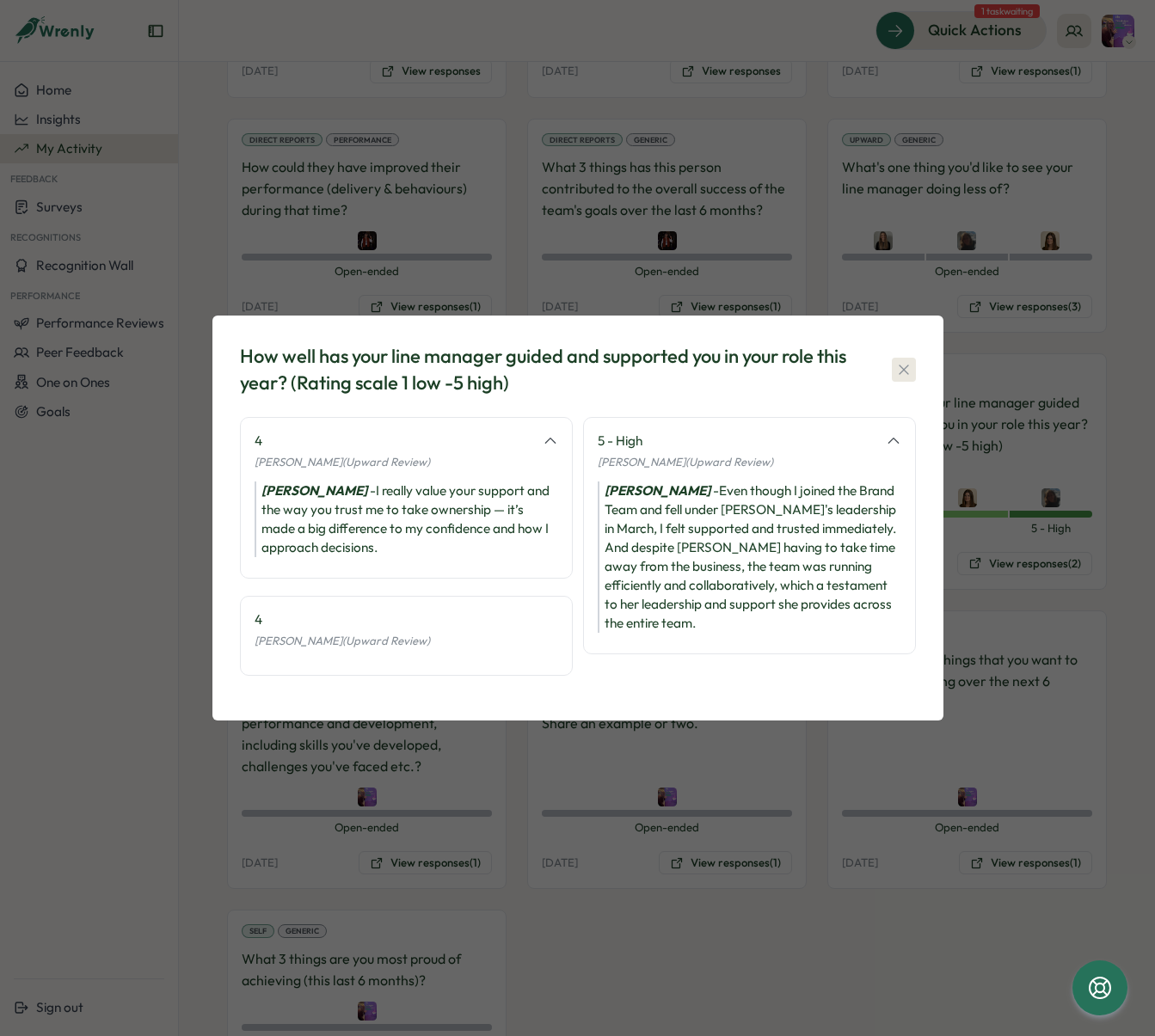
click at [901, 367] on icon "button" at bounding box center [903, 369] width 10 height 10
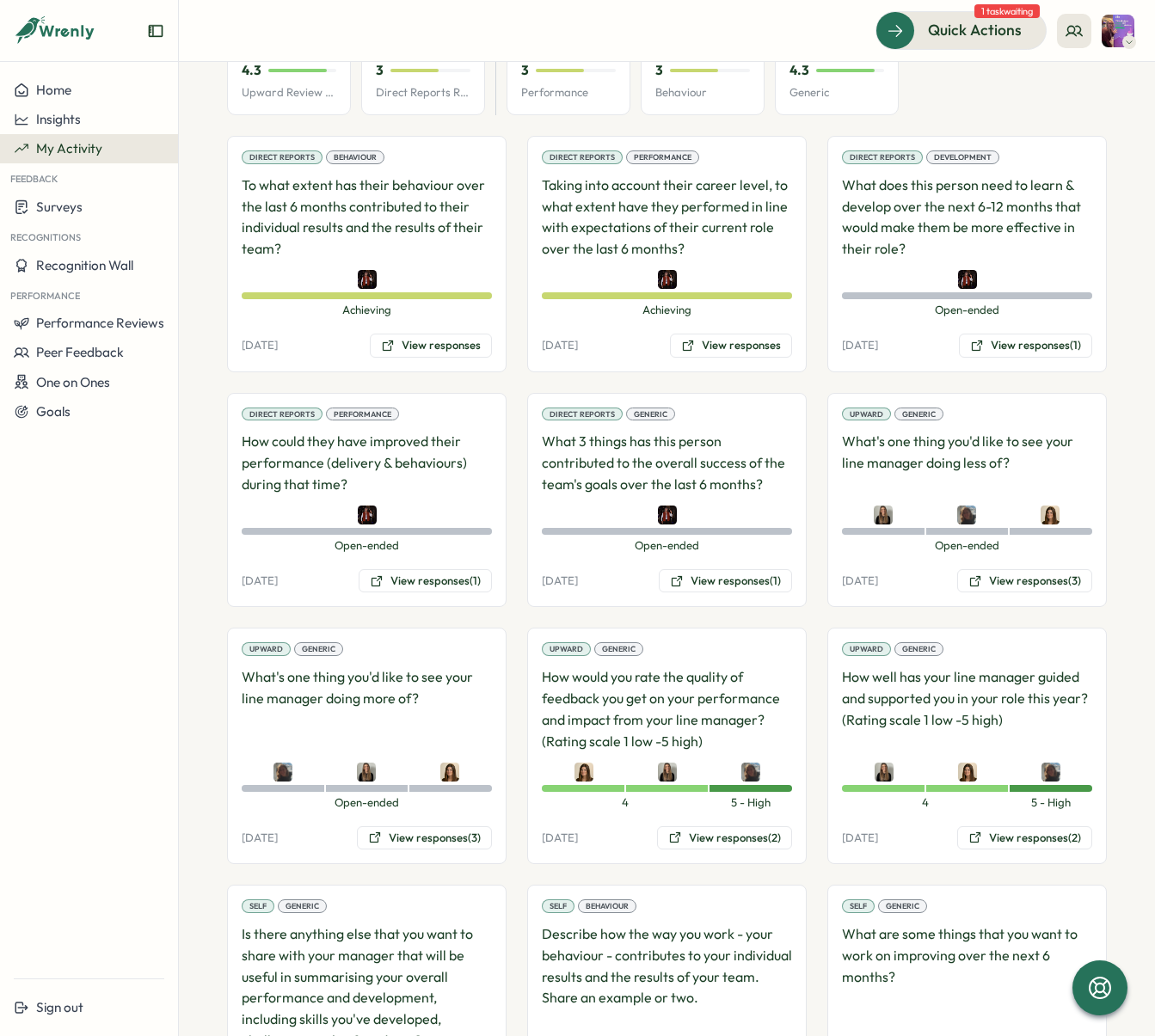
scroll to position [156, 0]
